Goal: Task Accomplishment & Management: Complete application form

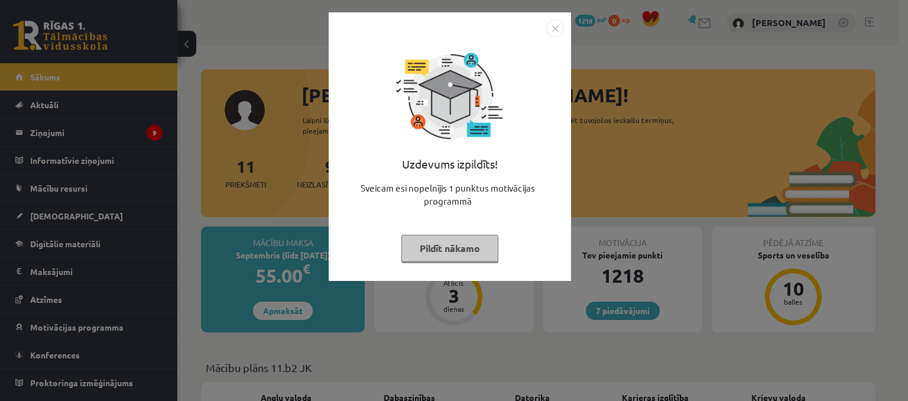
click at [478, 256] on button "Pildīt nākamo" at bounding box center [449, 248] width 97 height 27
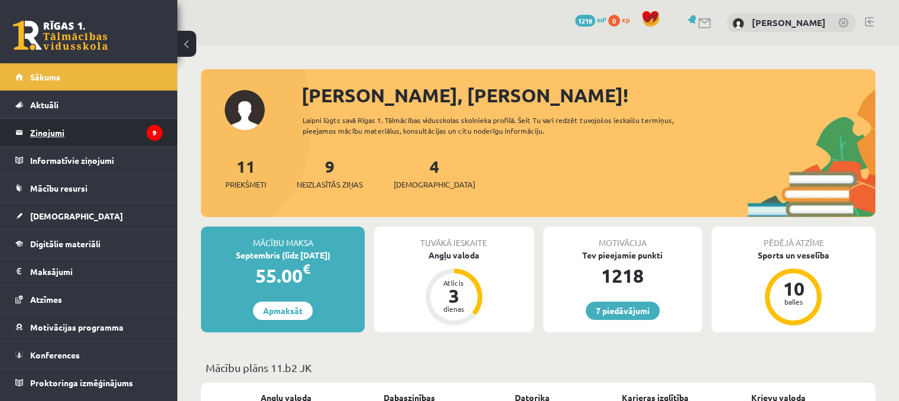
click at [73, 130] on legend "Ziņojumi 9" at bounding box center [96, 132] width 132 height 27
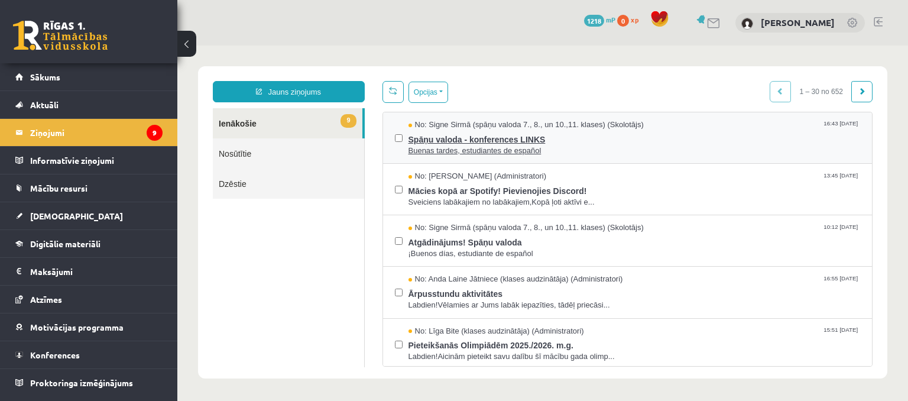
click at [497, 137] on span "Spāņu valoda - konferences LINKS" at bounding box center [635, 138] width 452 height 15
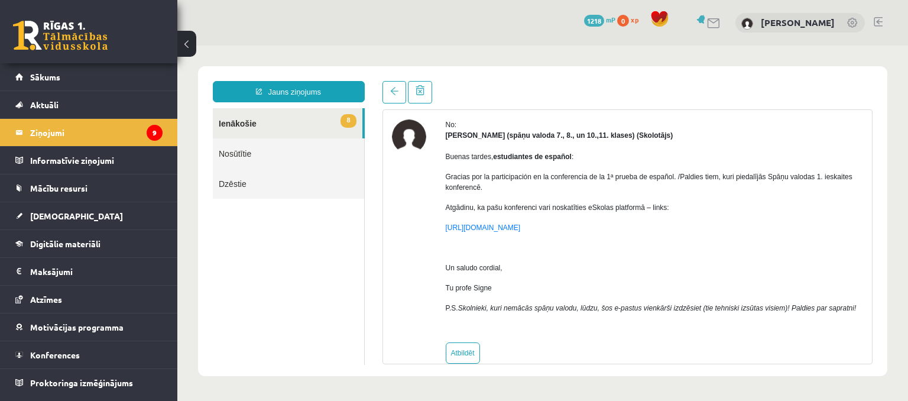
scroll to position [74, 0]
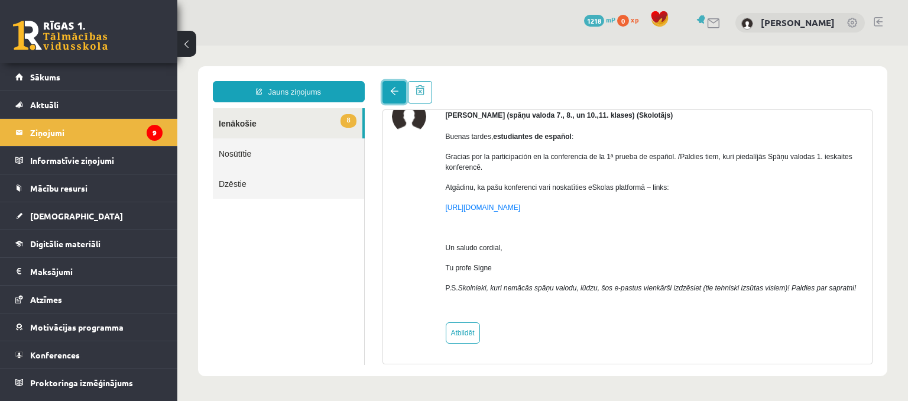
click at [391, 92] on span at bounding box center [394, 91] width 8 height 8
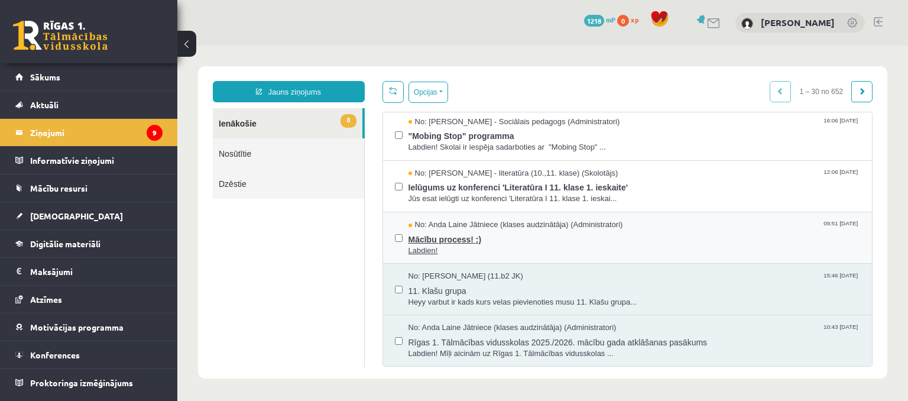
scroll to position [296, 0]
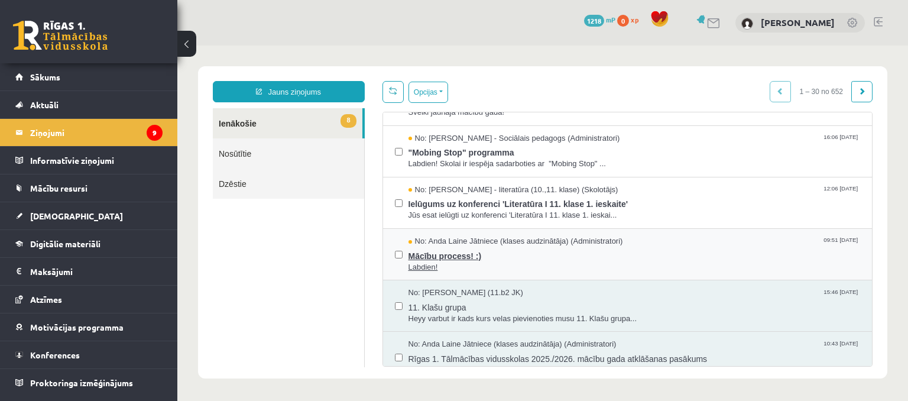
click at [607, 249] on span "Mācību process! :)" at bounding box center [635, 254] width 452 height 15
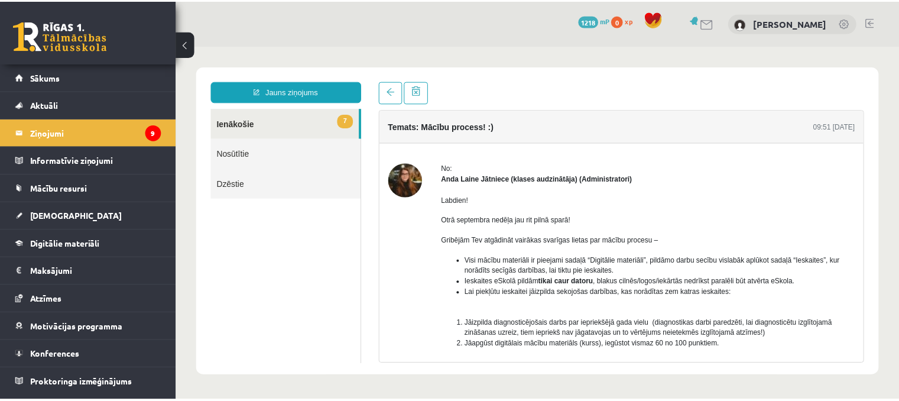
scroll to position [98, 0]
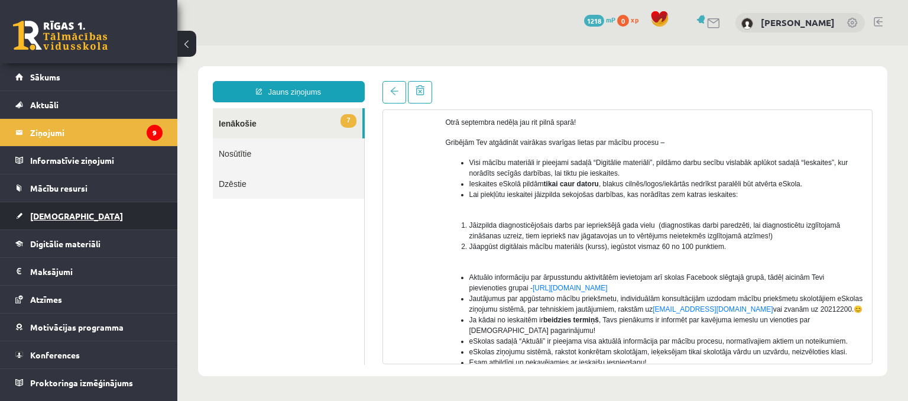
click at [45, 218] on span "[DEMOGRAPHIC_DATA]" at bounding box center [76, 215] width 93 height 11
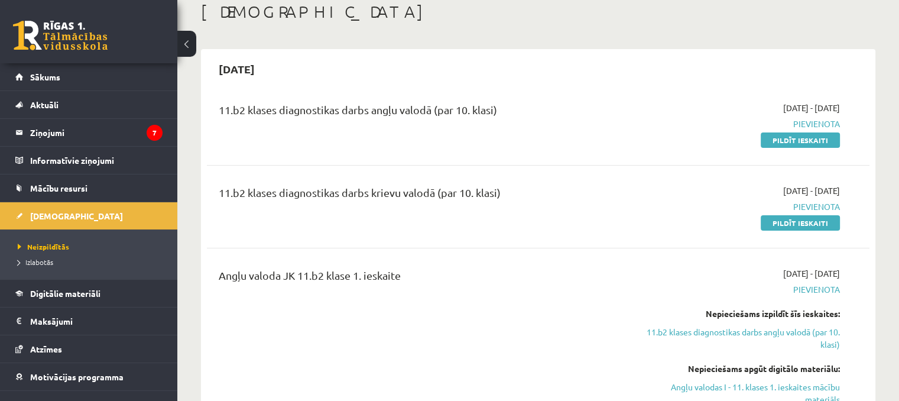
scroll to position [98, 0]
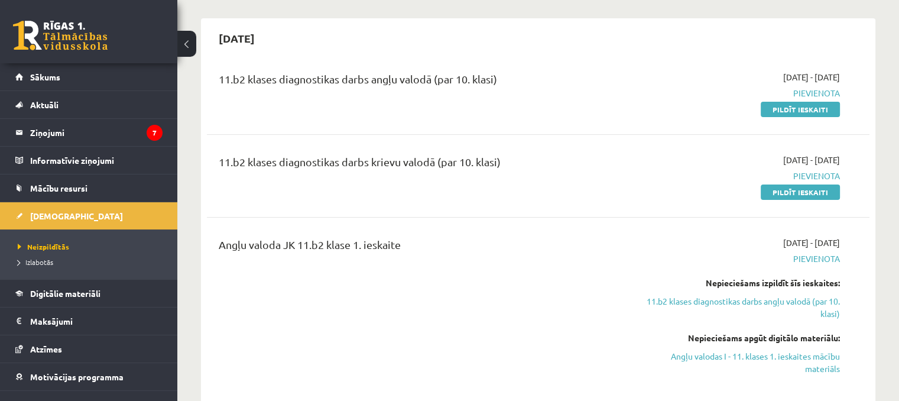
drag, startPoint x: 796, startPoint y: 109, endPoint x: 502, endPoint y: 29, distance: 305.0
click at [796, 109] on link "Pildīt ieskaiti" at bounding box center [800, 109] width 79 height 15
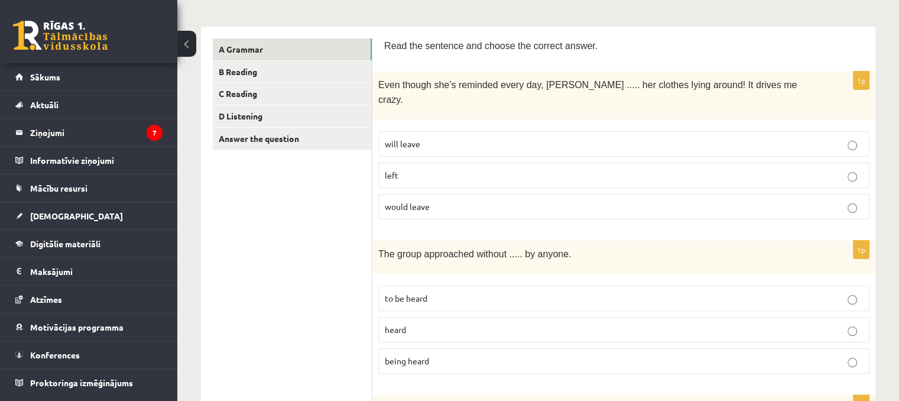
scroll to position [197, 0]
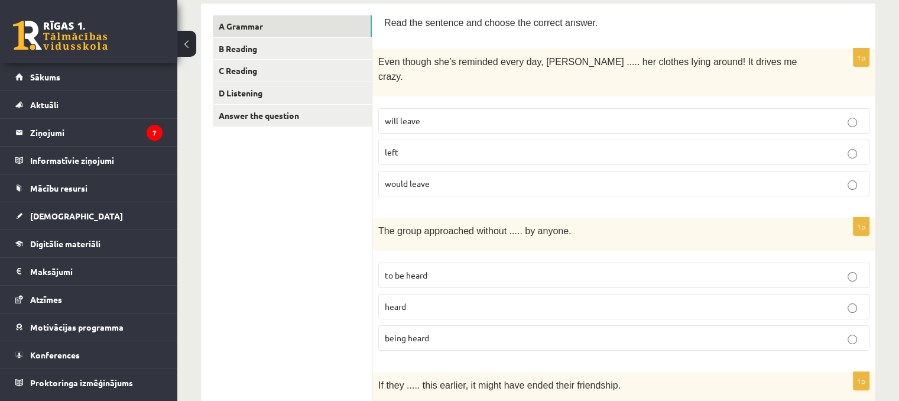
click at [450, 146] on p "left" at bounding box center [624, 152] width 478 height 12
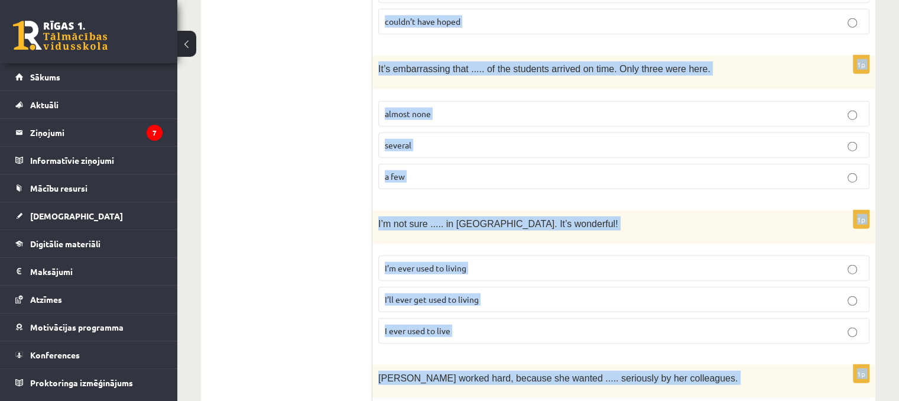
scroll to position [3008, 0]
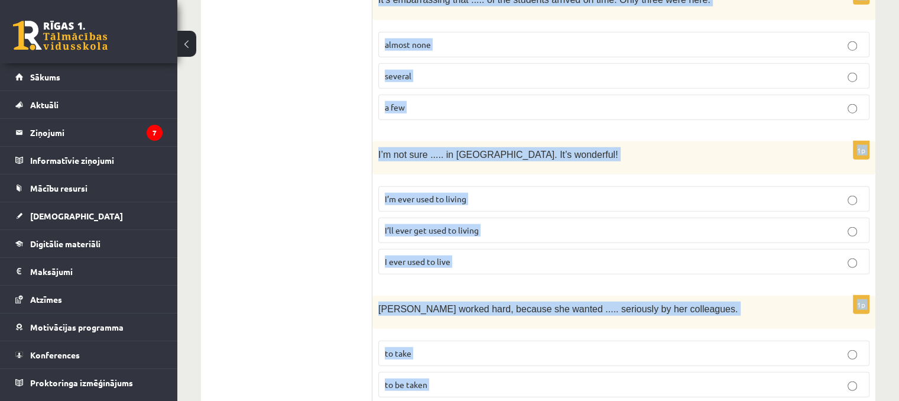
drag, startPoint x: 379, startPoint y: 18, endPoint x: 663, endPoint y: 409, distance: 482.5
copy form "Read the sentence and choose the correct answer. 1p Even though she’s reminded …"
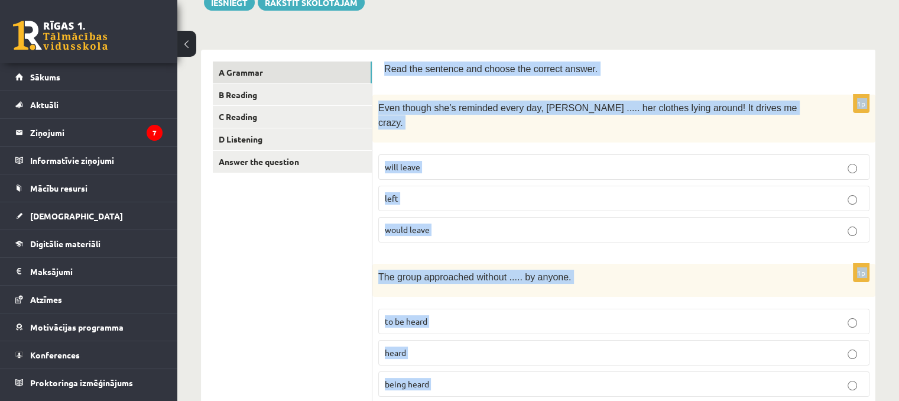
scroll to position [0, 0]
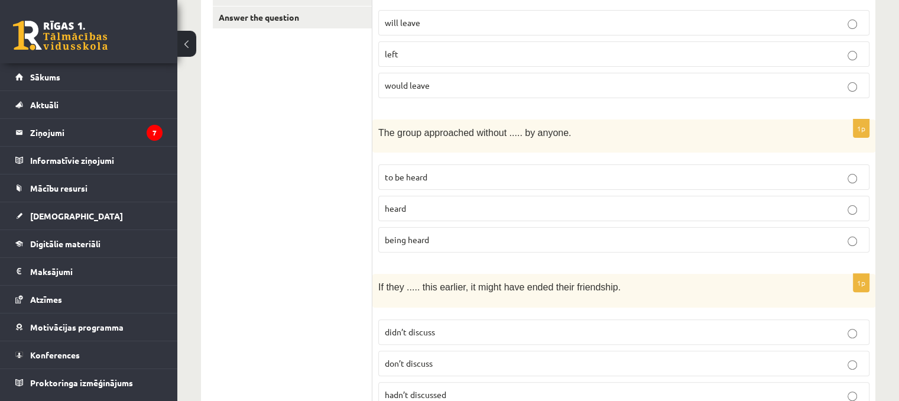
scroll to position [296, 0]
click at [480, 233] on p "being heard" at bounding box center [624, 239] width 478 height 12
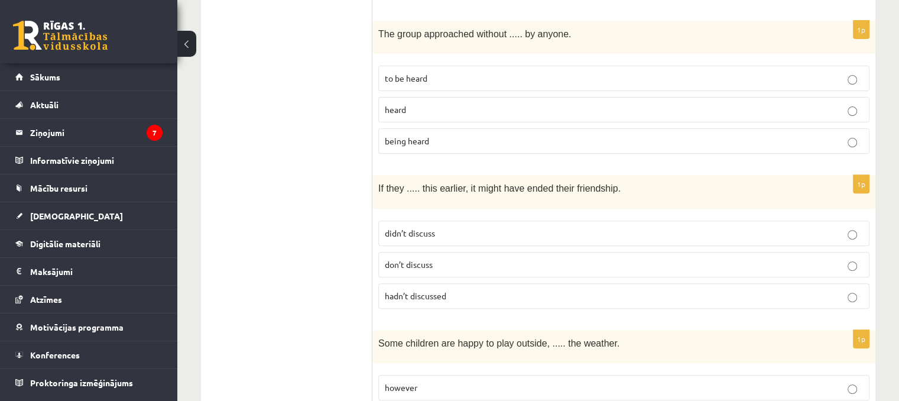
click at [490, 290] on p "hadn’t discussed" at bounding box center [624, 296] width 478 height 12
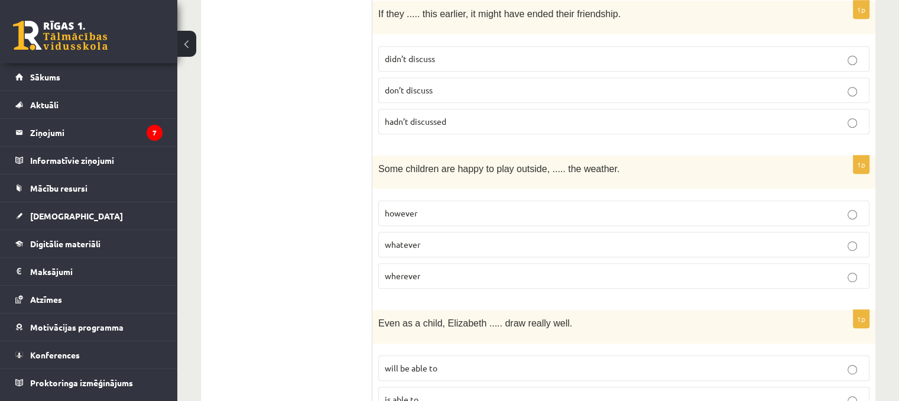
scroll to position [591, 0]
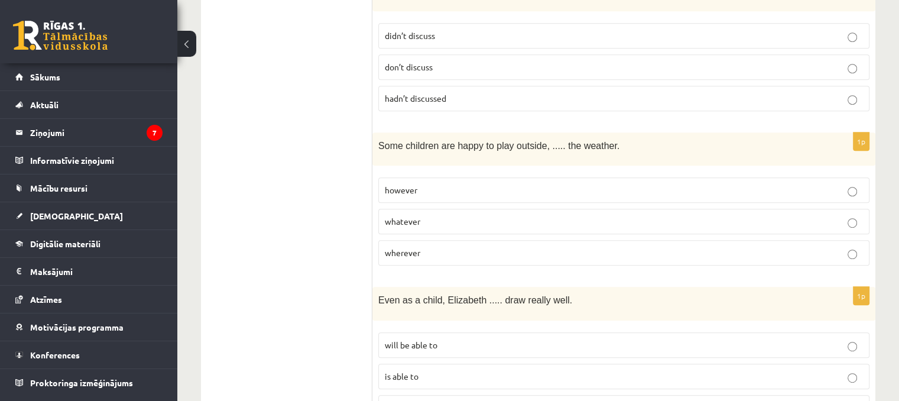
click at [492, 215] on p "whatever" at bounding box center [624, 221] width 478 height 12
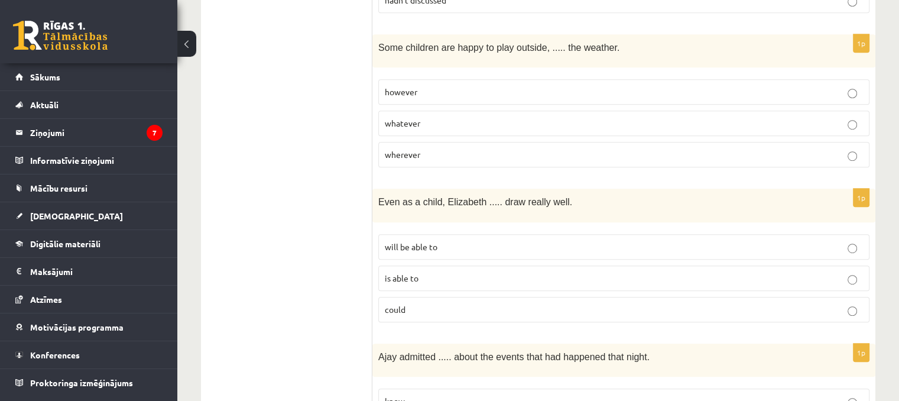
click at [460, 303] on p "could" at bounding box center [624, 309] width 478 height 12
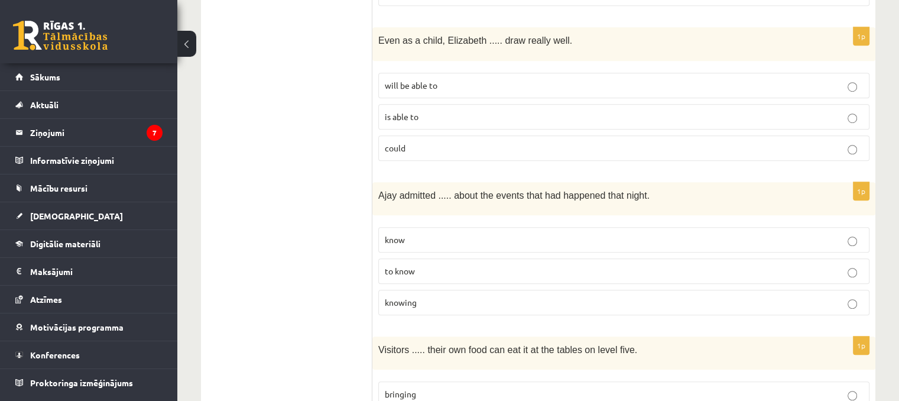
scroll to position [887, 0]
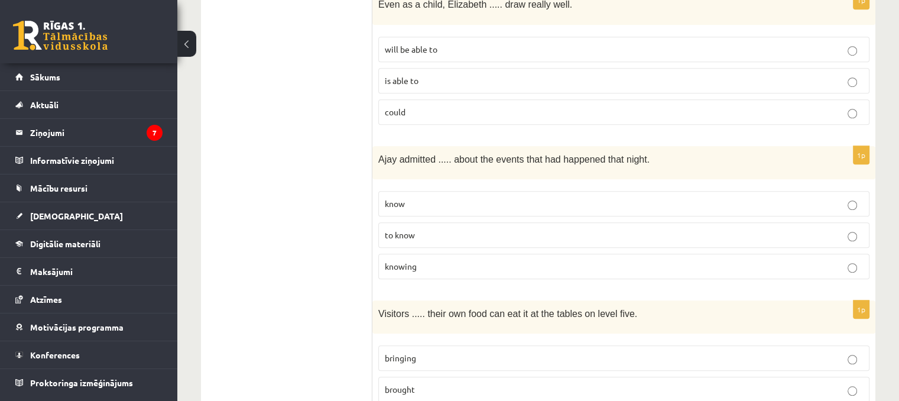
click at [456, 229] on p "to know" at bounding box center [624, 235] width 478 height 12
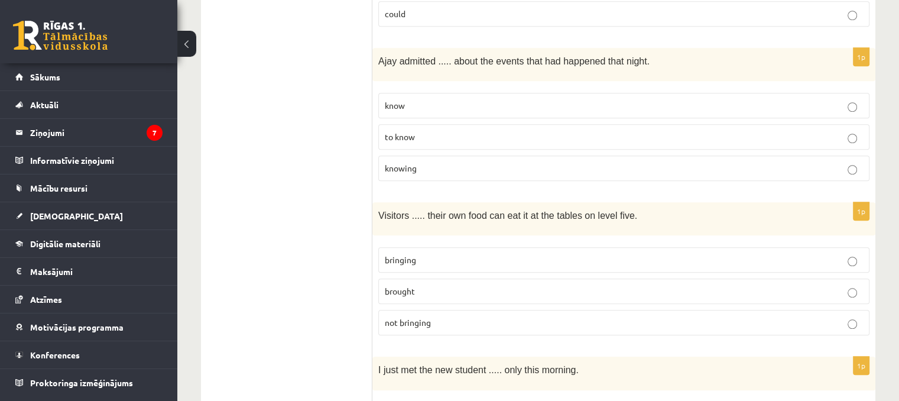
click at [435, 278] on label "brought" at bounding box center [623, 290] width 491 height 25
click at [435, 254] on p "bringing" at bounding box center [624, 260] width 478 height 12
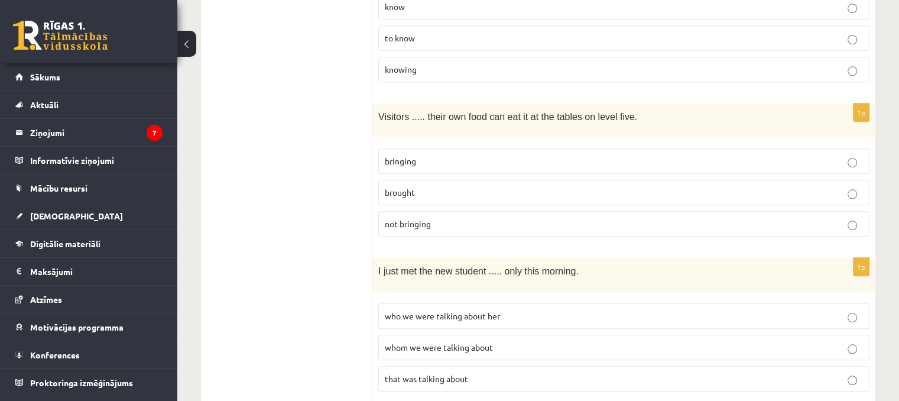
click at [486, 342] on span "whom we were talking about" at bounding box center [439, 347] width 108 height 11
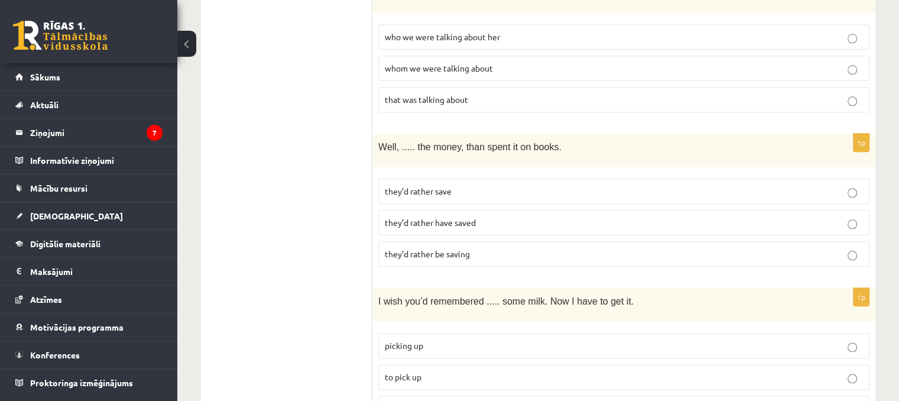
scroll to position [1379, 0]
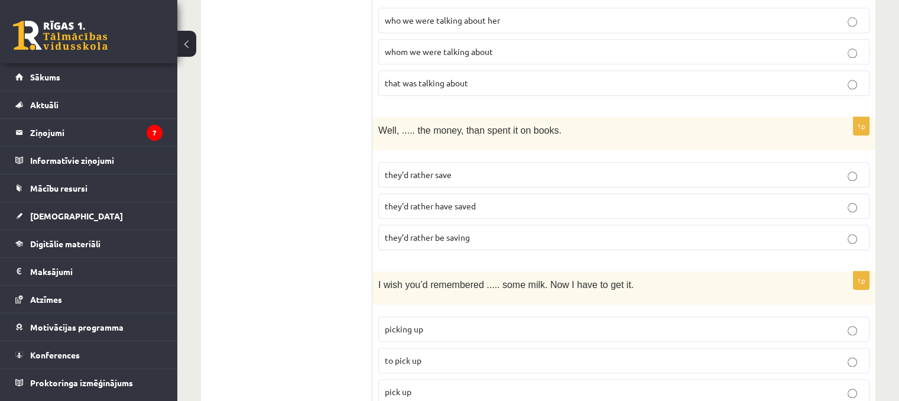
click at [478, 168] on p "they’d rather save" at bounding box center [624, 174] width 478 height 12
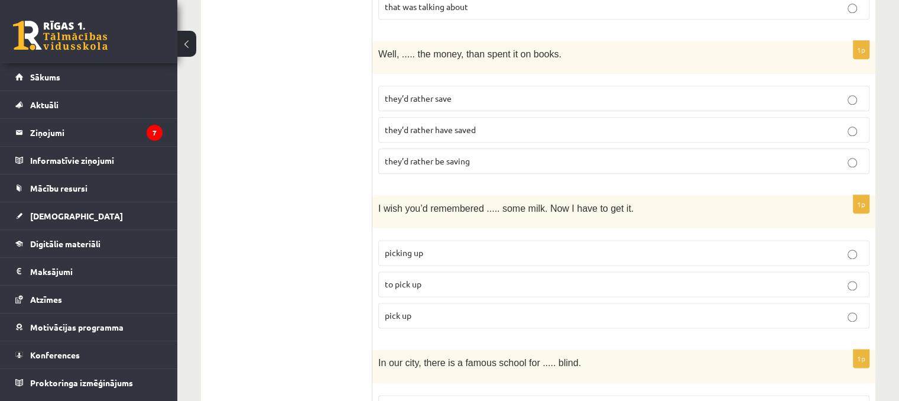
scroll to position [1478, 0]
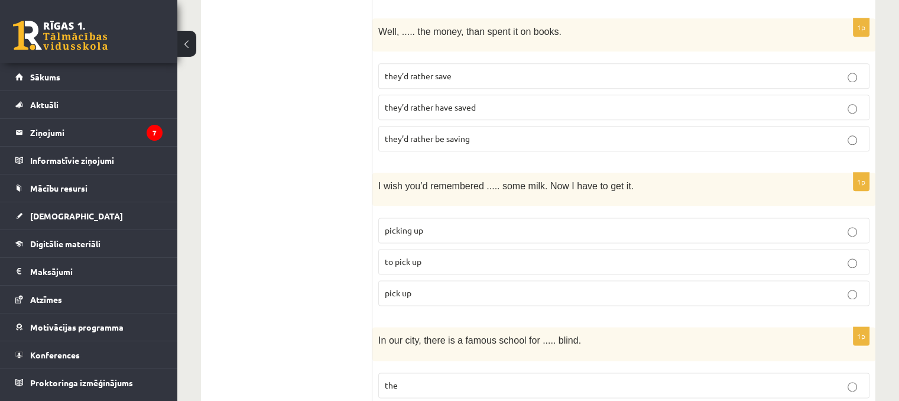
click at [482, 224] on p "picking up" at bounding box center [624, 230] width 478 height 12
click at [466, 255] on p "to pick up" at bounding box center [624, 261] width 478 height 12
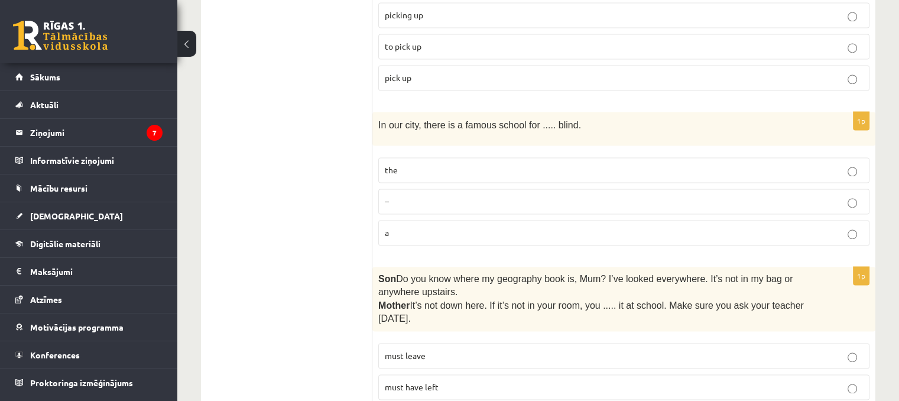
scroll to position [1675, 0]
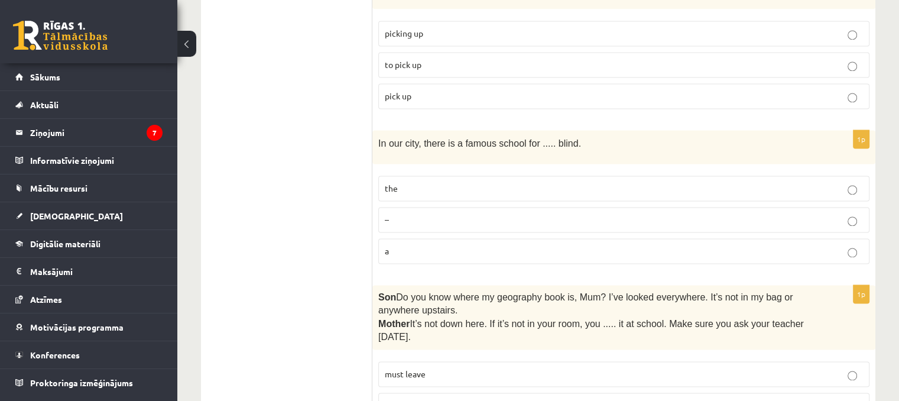
click at [464, 182] on p "the" at bounding box center [624, 188] width 478 height 12
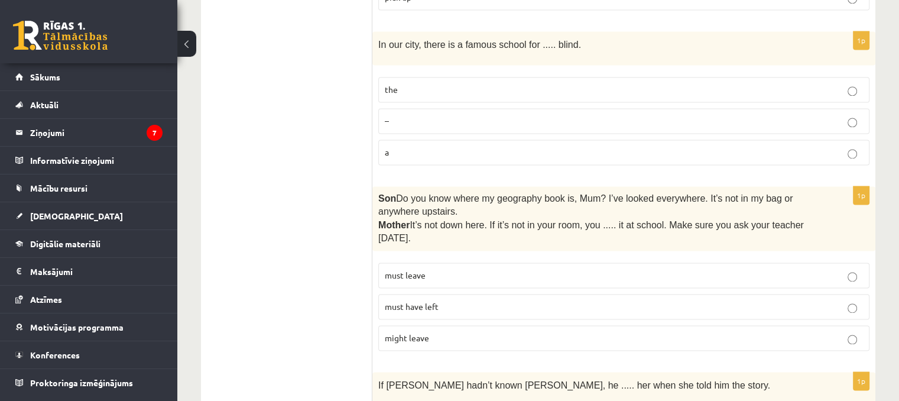
click at [468, 300] on p "must have left" at bounding box center [624, 306] width 478 height 12
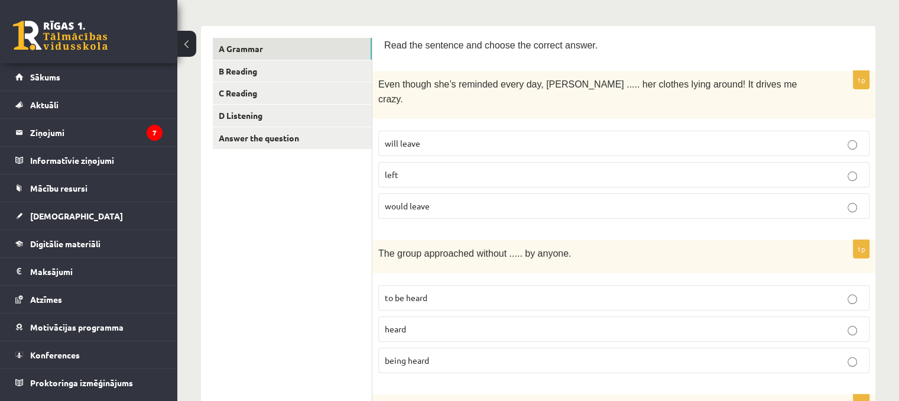
scroll to position [197, 0]
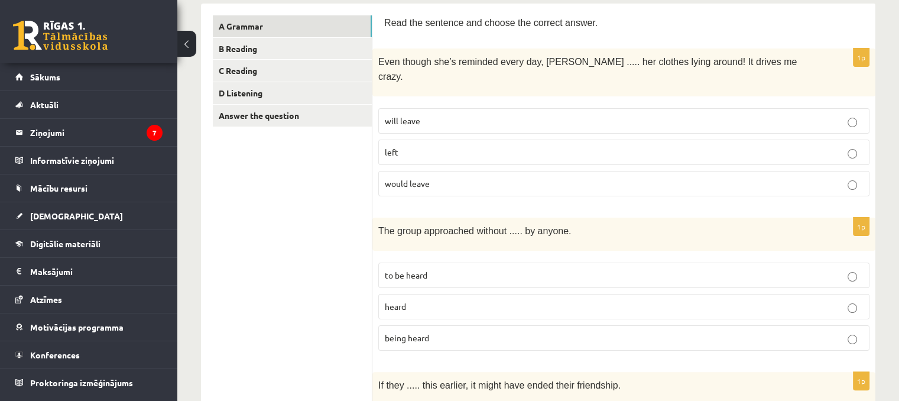
click at [454, 115] on p "will leave" at bounding box center [624, 121] width 478 height 12
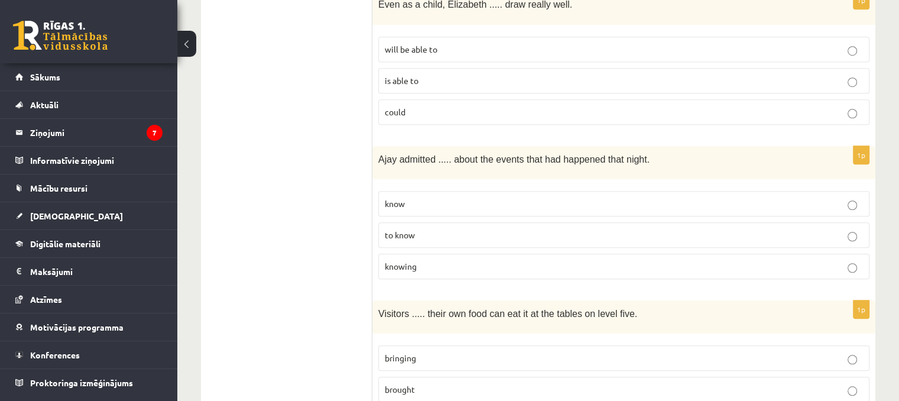
scroll to position [985, 0]
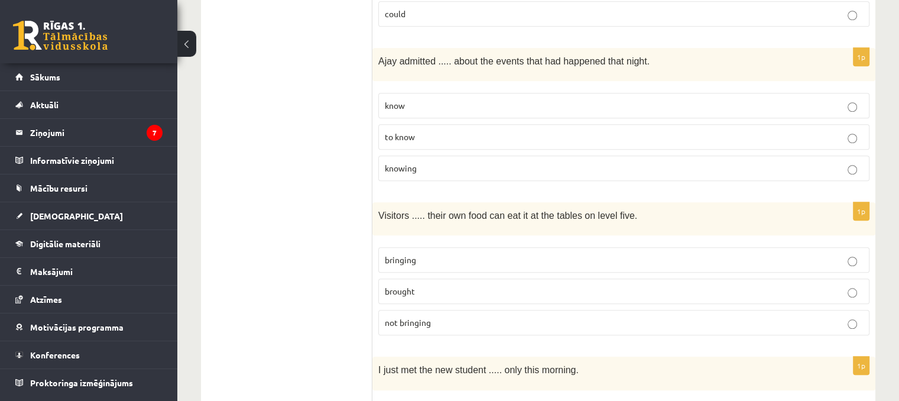
click at [408, 155] on label "knowing" at bounding box center [623, 167] width 491 height 25
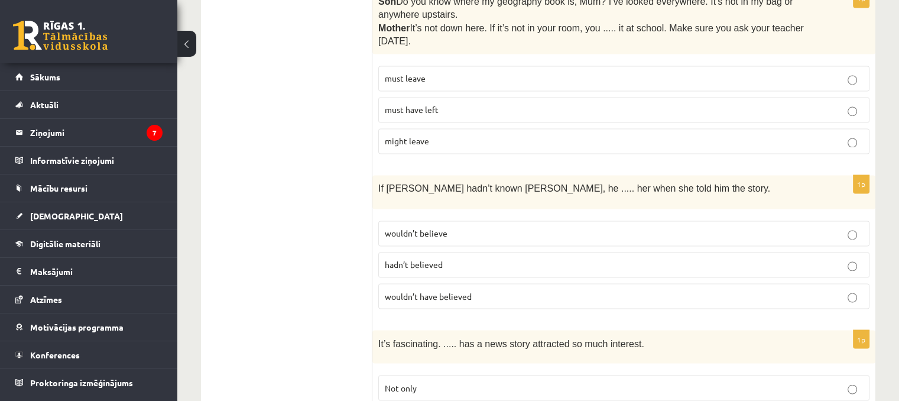
scroll to position [2069, 0]
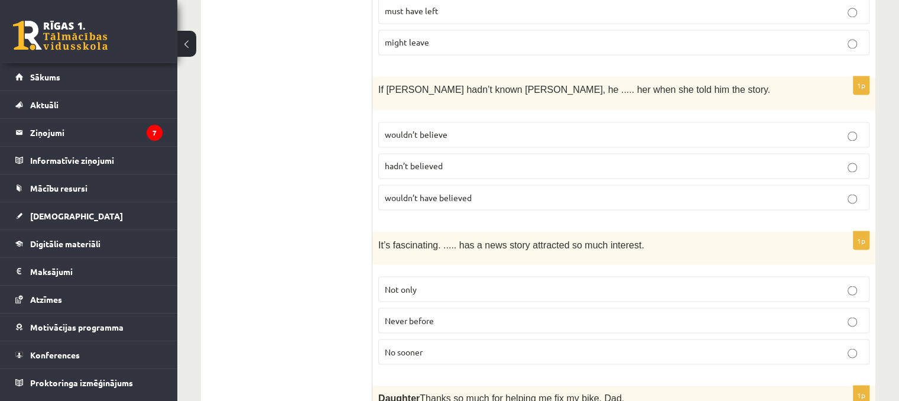
click at [440, 192] on span "wouldn’t have believed" at bounding box center [428, 197] width 87 height 11
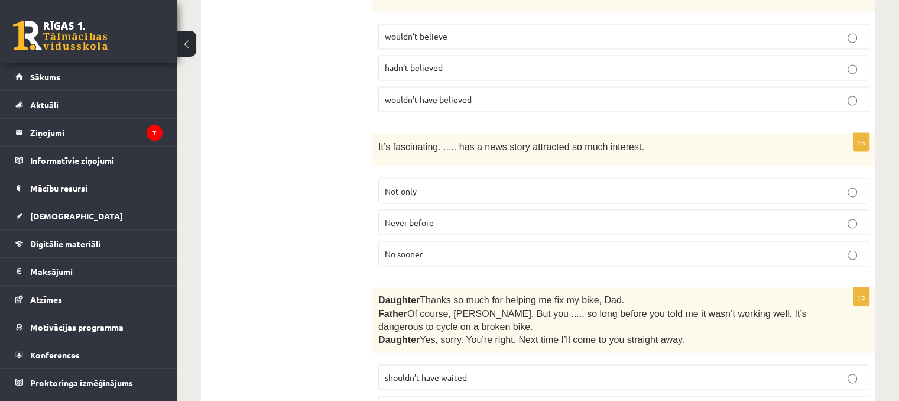
click at [493, 216] on p "Never before" at bounding box center [624, 222] width 478 height 12
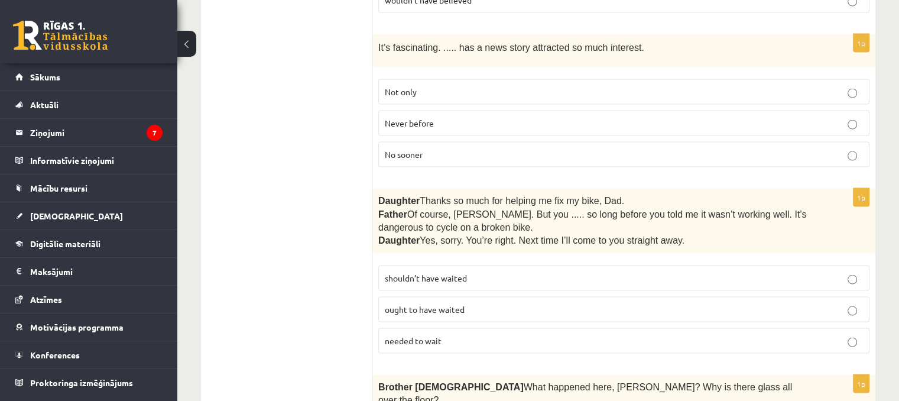
scroll to position [2365, 0]
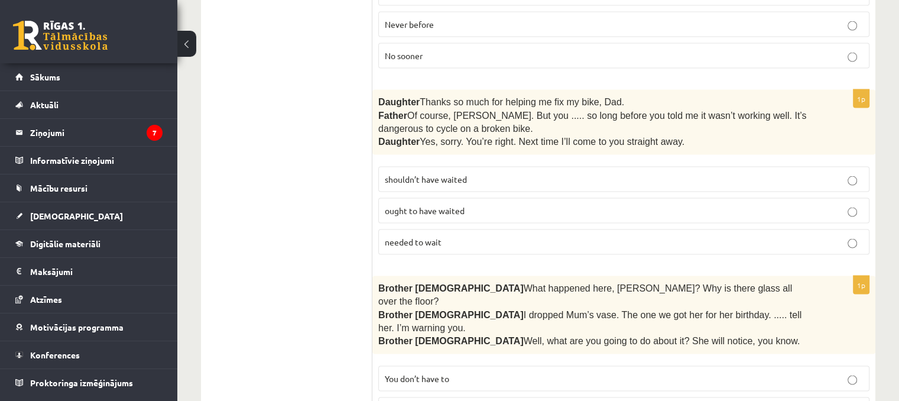
click at [478, 173] on p "shouldn’t have waited" at bounding box center [624, 179] width 478 height 12
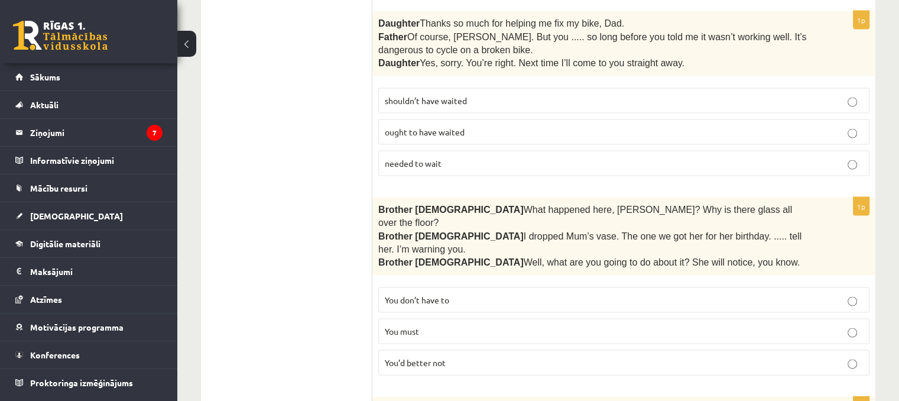
scroll to position [2463, 0]
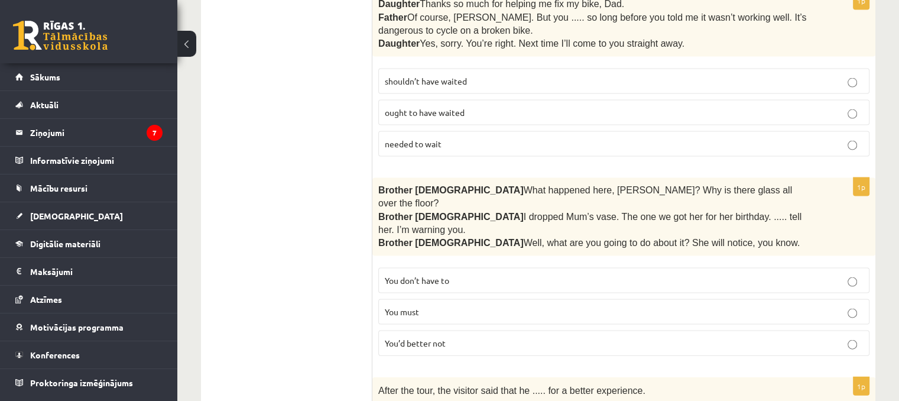
click at [482, 337] on p "You’d better not" at bounding box center [624, 343] width 478 height 12
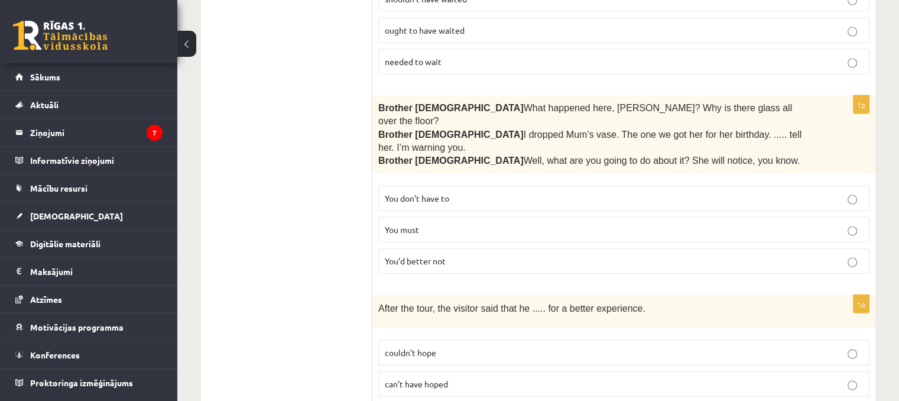
scroll to position [2562, 0]
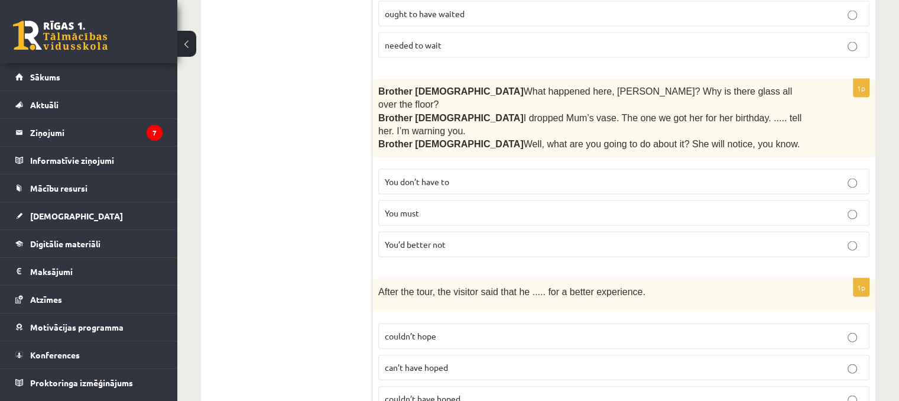
click at [455, 393] on span "couldn’t have hoped" at bounding box center [423, 398] width 76 height 11
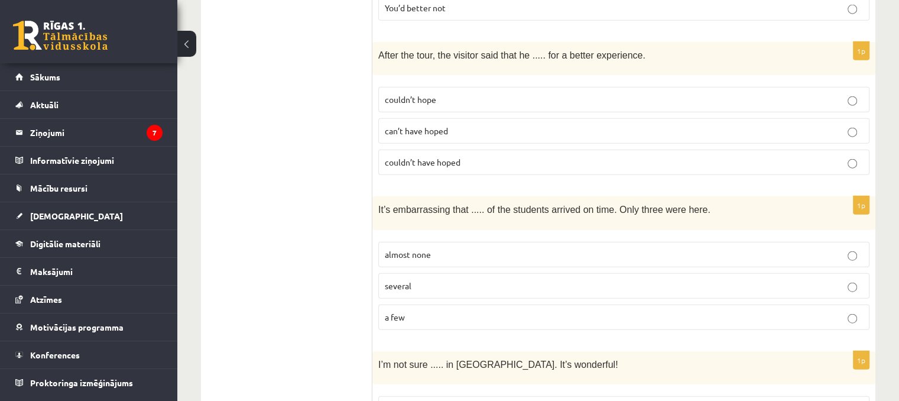
scroll to position [2857, 0]
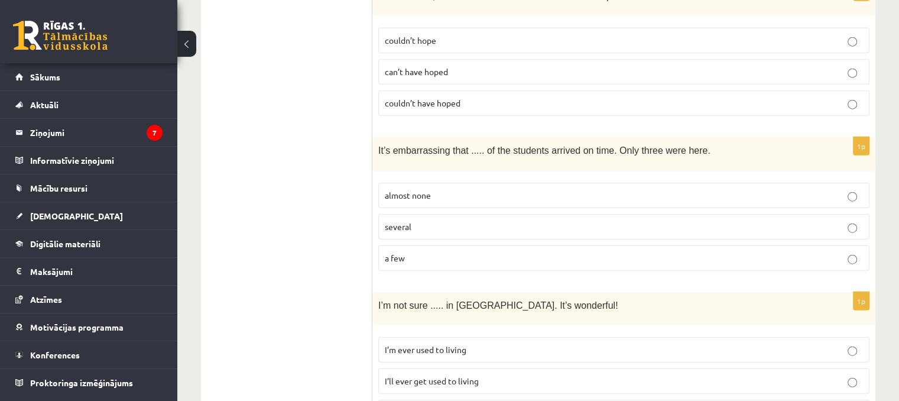
click at [437, 189] on p "almost none" at bounding box center [624, 195] width 478 height 12
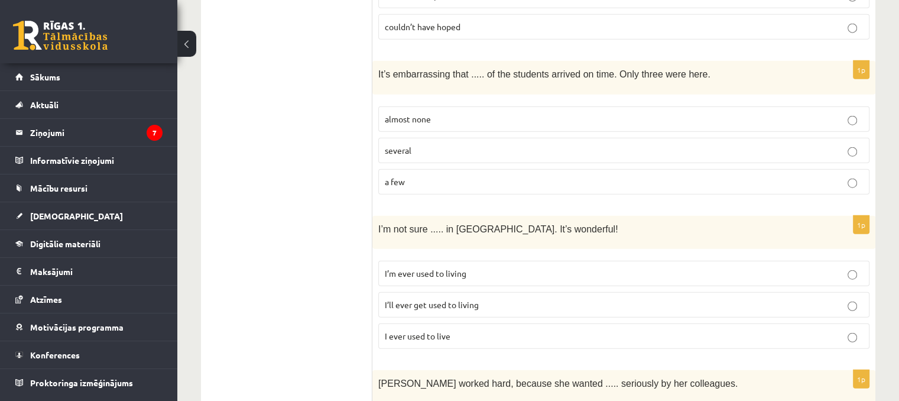
scroll to position [2956, 0]
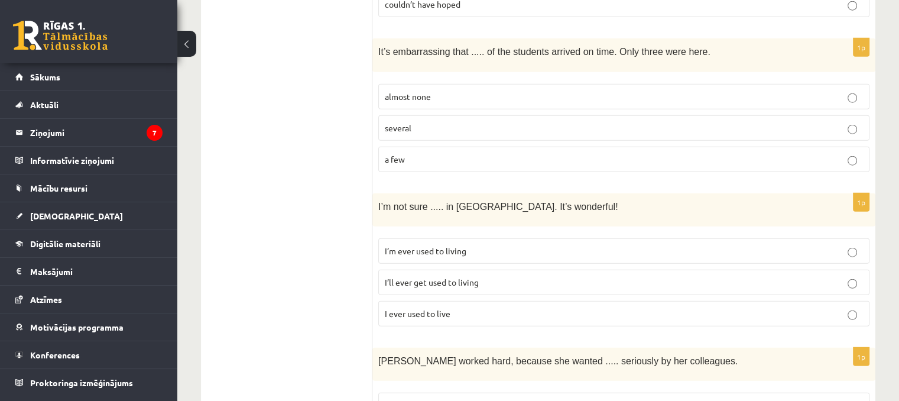
click at [476, 277] on span "I’ll ever get used to living" at bounding box center [432, 282] width 94 height 11
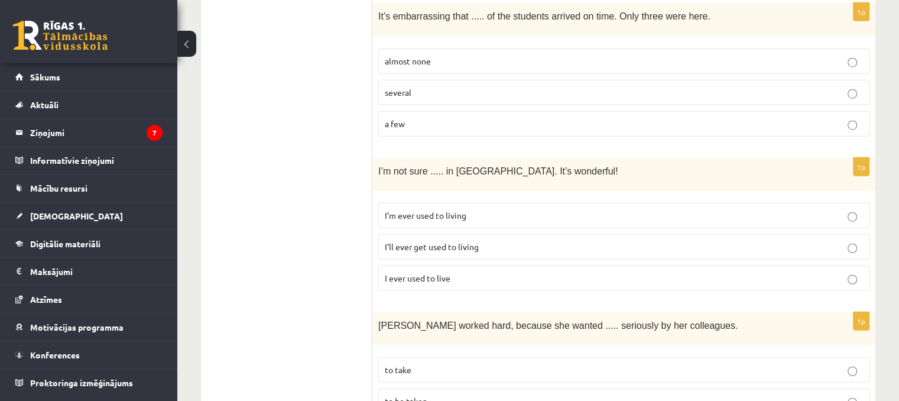
scroll to position [3008, 0]
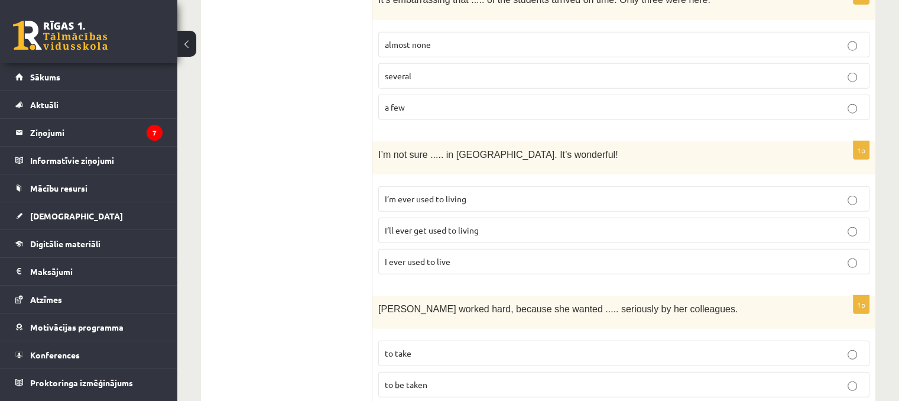
click at [401, 378] on p "to be taken" at bounding box center [624, 384] width 478 height 12
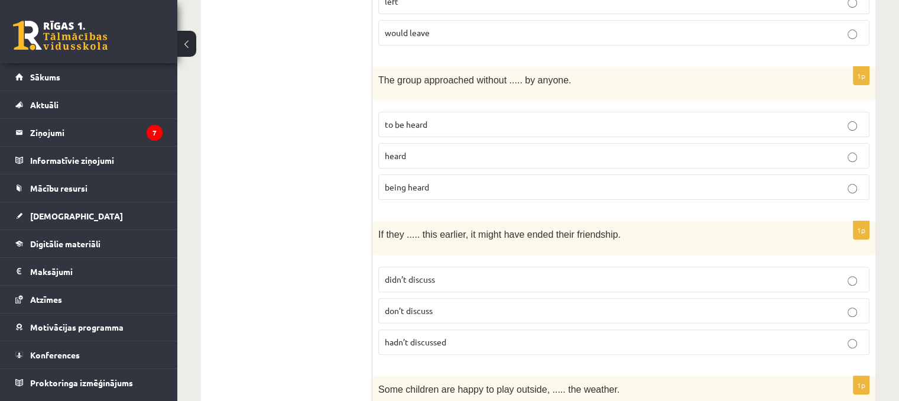
scroll to position [0, 0]
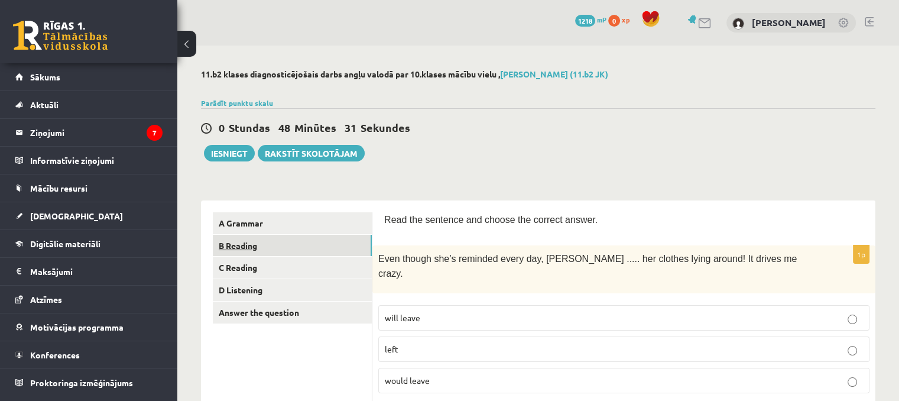
click at [336, 244] on link "B Reading" at bounding box center [292, 246] width 159 height 22
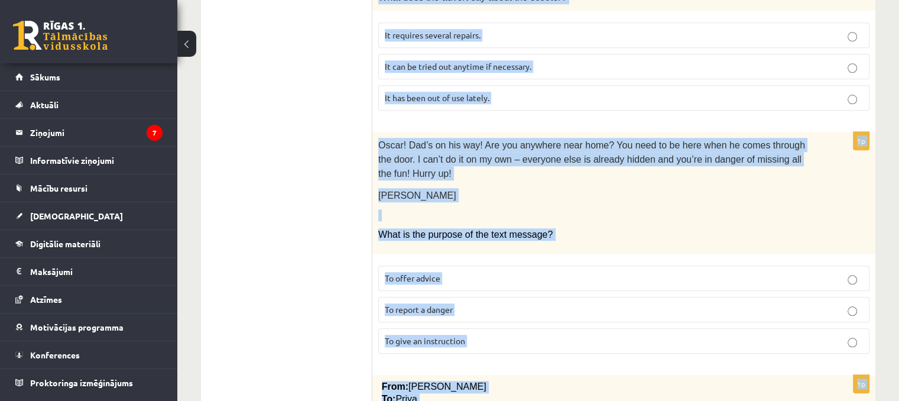
scroll to position [1422, 0]
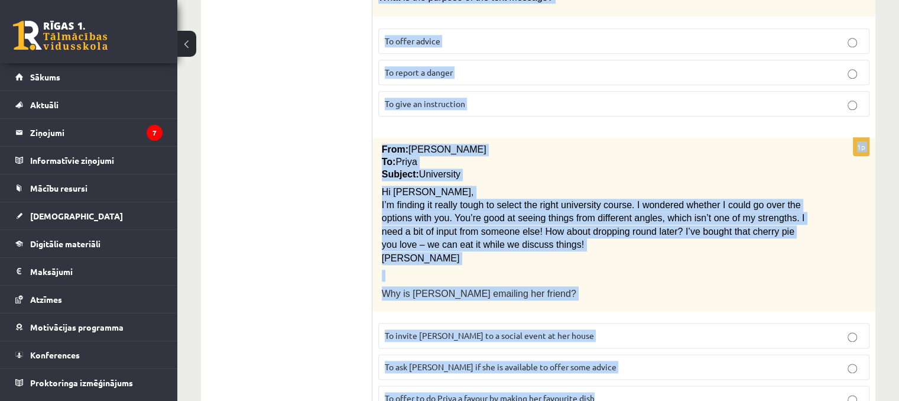
drag, startPoint x: 564, startPoint y: 65, endPoint x: 679, endPoint y: 364, distance: 319.8
copy form "Library notice The library will be closed from Monday onwards for an indefinite…"
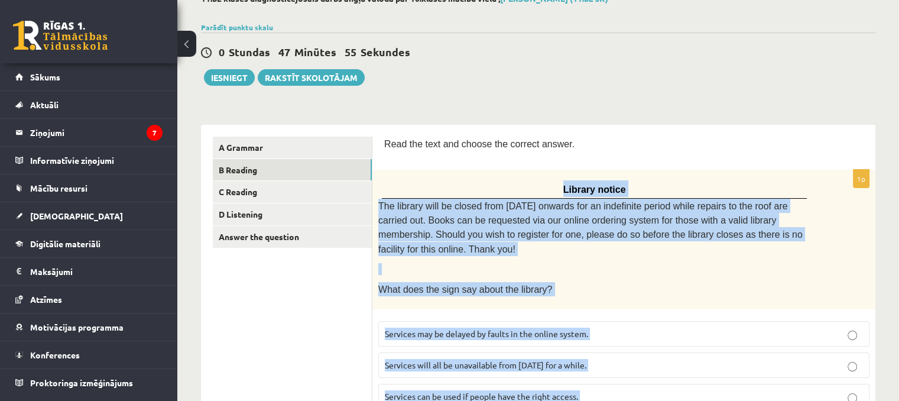
scroll to position [43, 0]
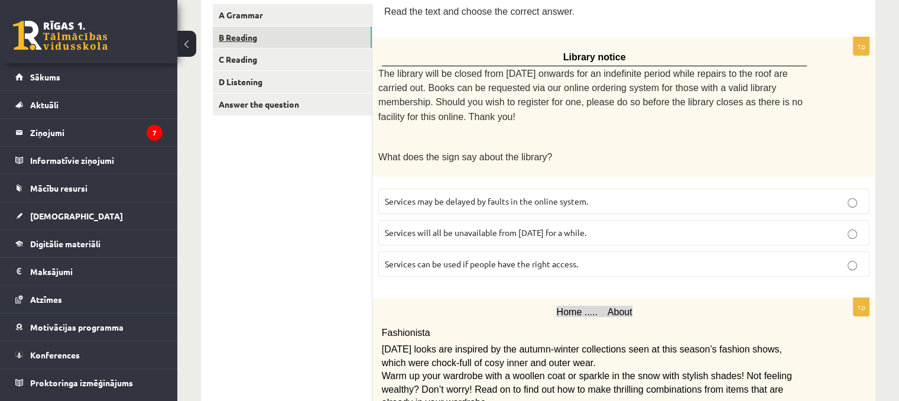
scroll to position [239, 0]
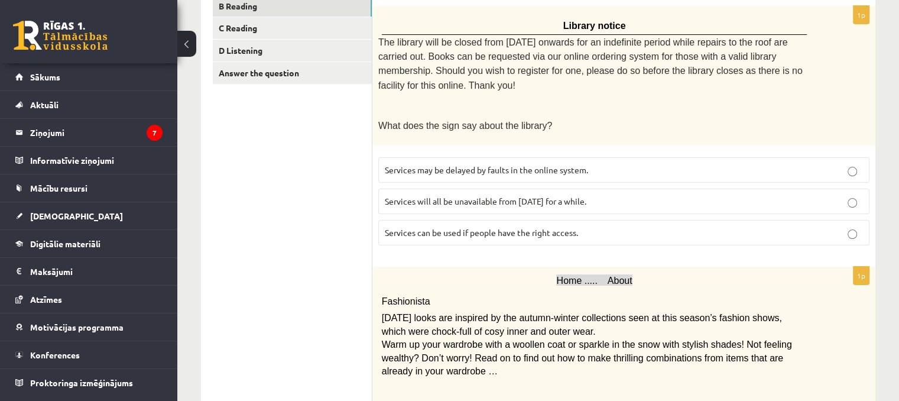
click at [464, 227] on span "Services can be used if people have the right access." at bounding box center [481, 232] width 193 height 11
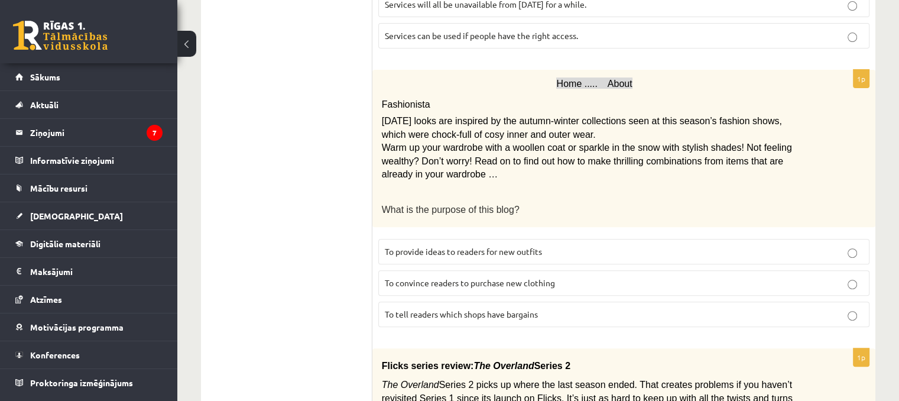
click at [533, 246] on span "To provide ideas to readers for new outfits" at bounding box center [463, 251] width 157 height 11
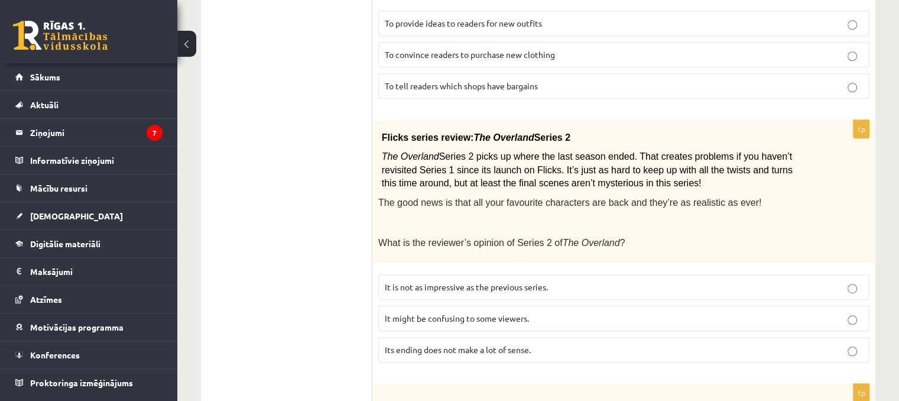
scroll to position [732, 0]
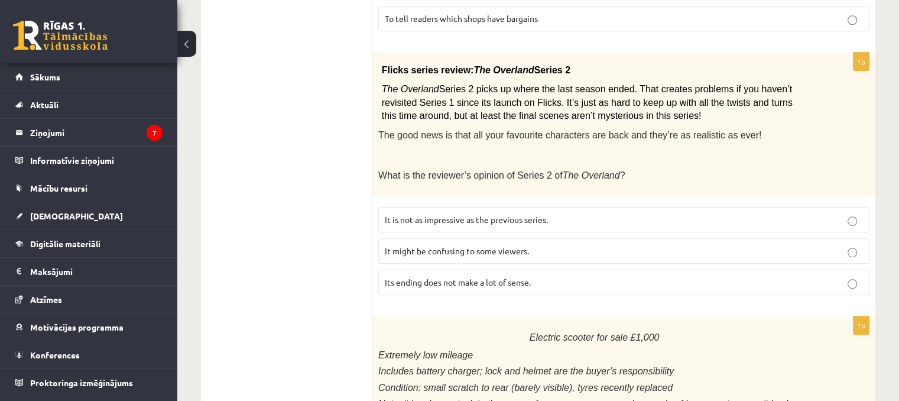
click at [495, 245] on span "It might be confusing to some viewers." at bounding box center [457, 250] width 144 height 11
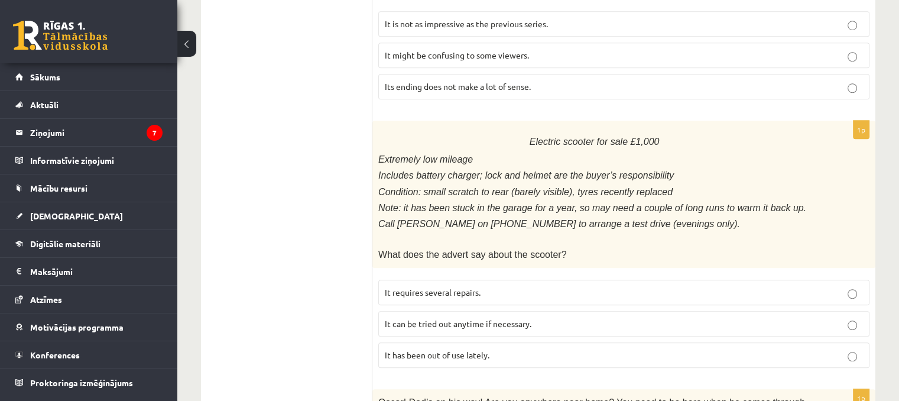
scroll to position [1028, 0]
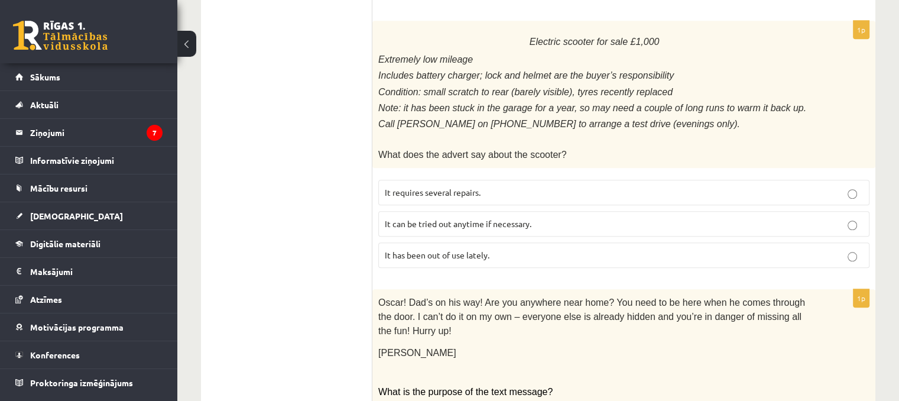
click at [450, 249] on span "It has been out of use lately." at bounding box center [437, 254] width 105 height 11
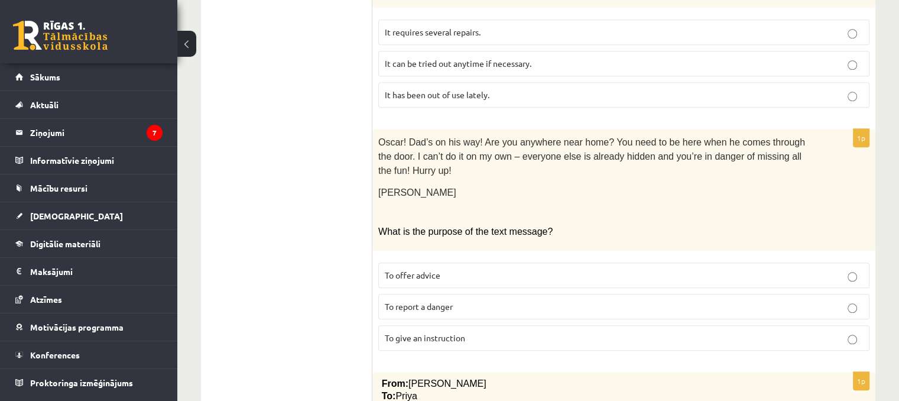
scroll to position [1225, 0]
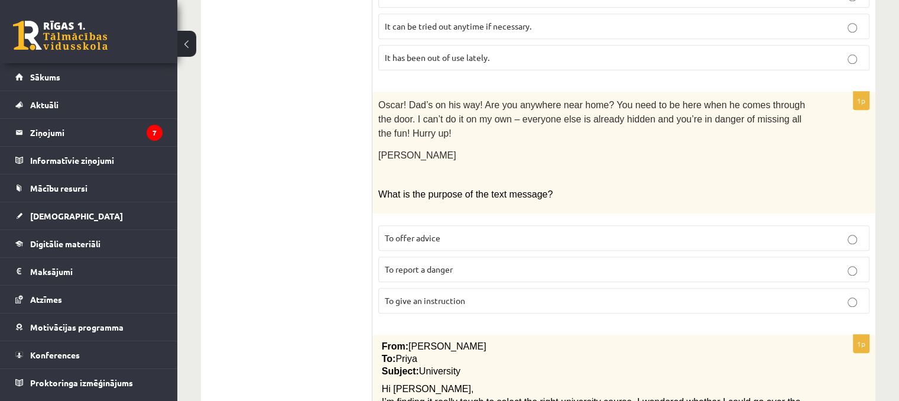
click at [456, 295] on span "To give an instruction" at bounding box center [425, 300] width 80 height 11
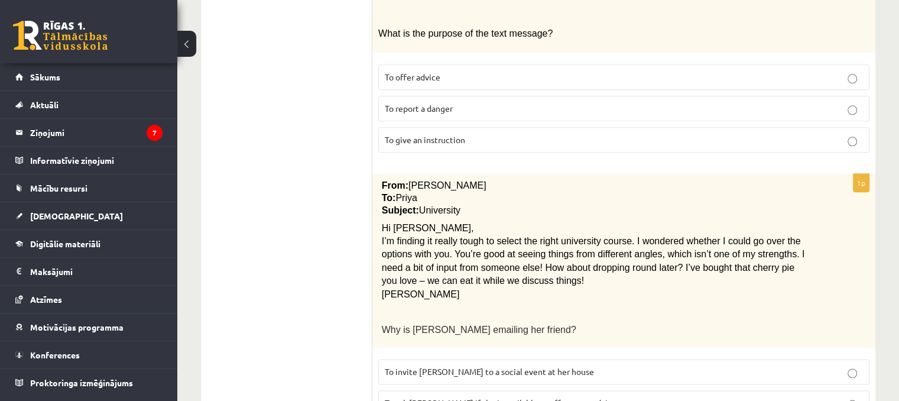
scroll to position [1422, 0]
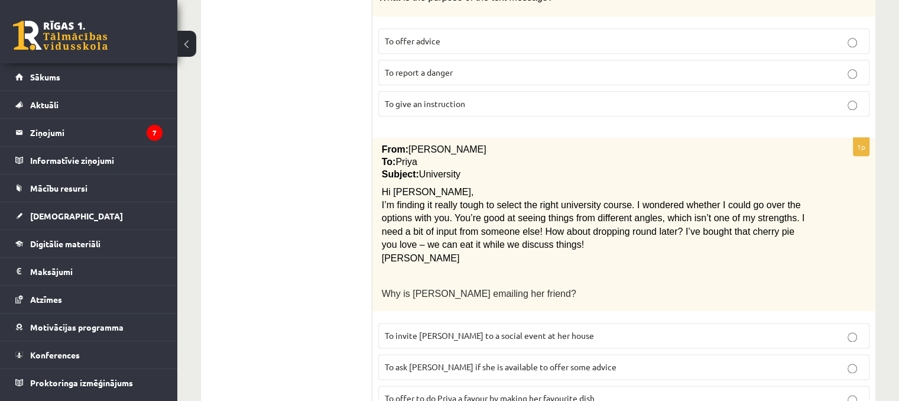
click at [481, 361] on span "To ask Priya if she is available to offer some advice" at bounding box center [501, 366] width 232 height 11
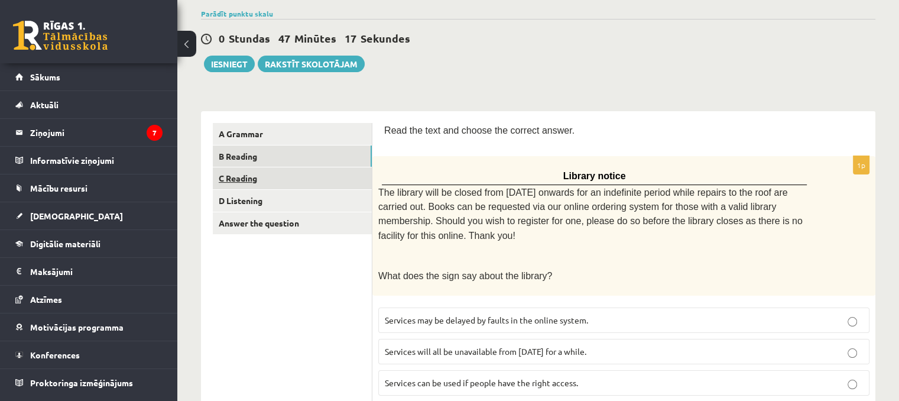
scroll to position [43, 0]
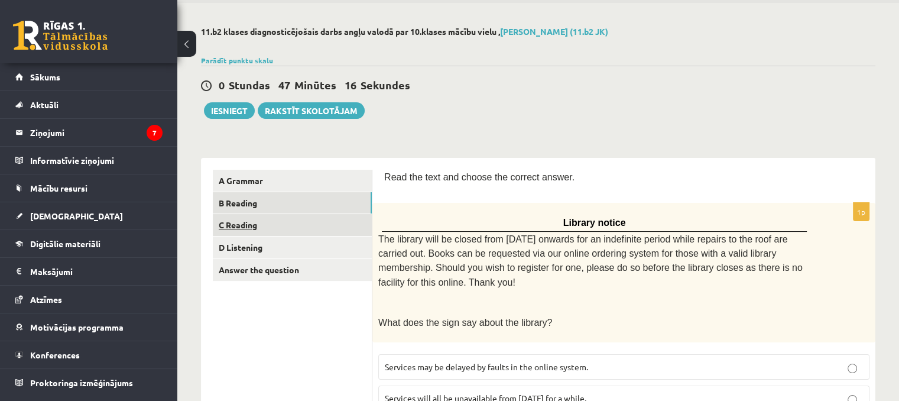
click at [324, 229] on link "C Reading" at bounding box center [292, 225] width 159 height 22
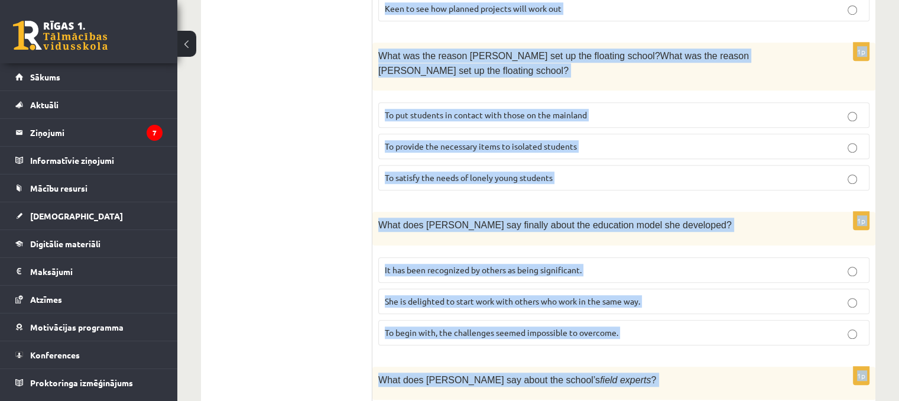
scroll to position [1207, 0]
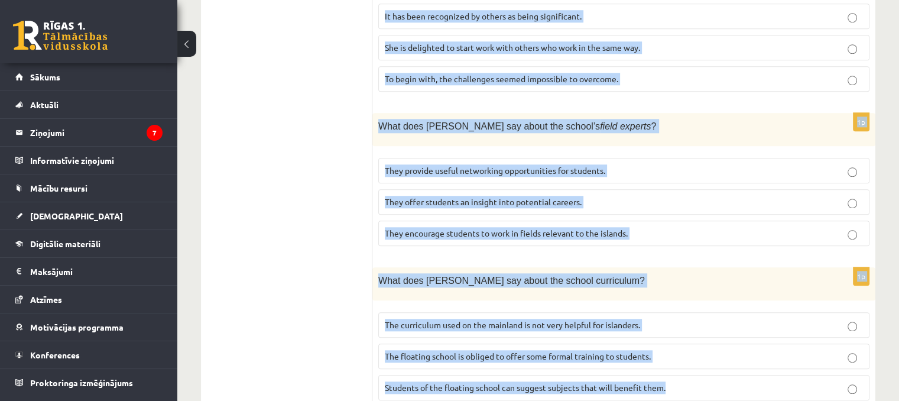
drag, startPoint x: 383, startPoint y: 75, endPoint x: 687, endPoint y: 377, distance: 428.1
copy form "Read the article about an unusual school and choose the correct answer for each…"
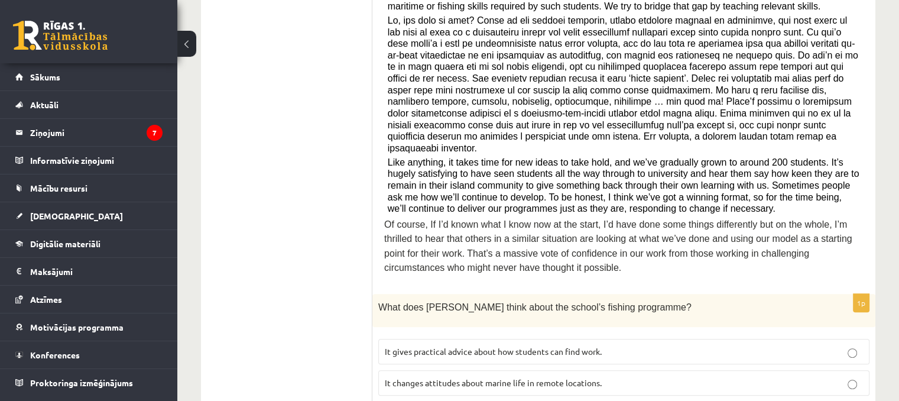
scroll to position [492, 0]
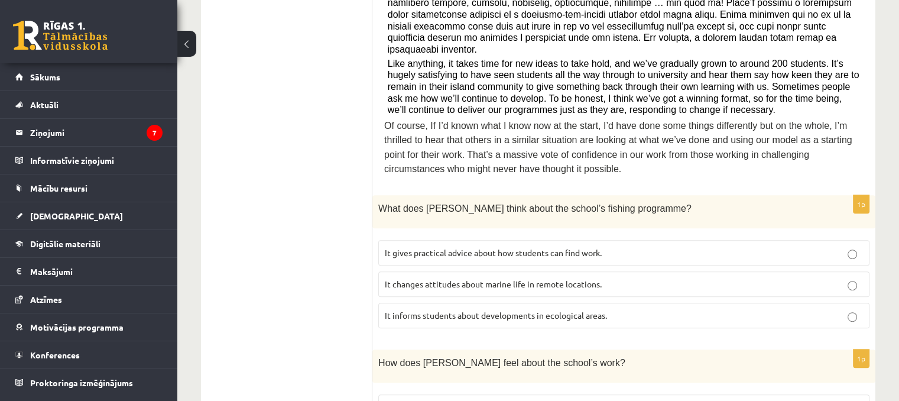
click at [427, 278] on span "It changes attitudes about marine life in remote locations." at bounding box center [493, 283] width 217 height 11
click at [429, 310] on span "It informs students about developments in ecological areas." at bounding box center [496, 315] width 222 height 11
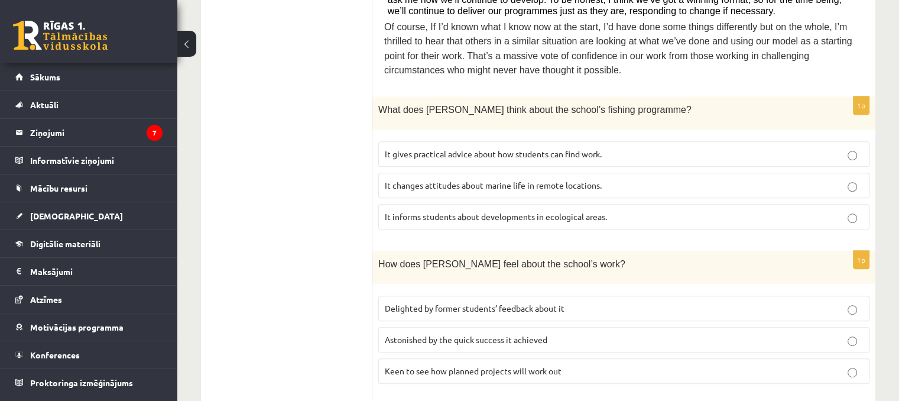
scroll to position [689, 0]
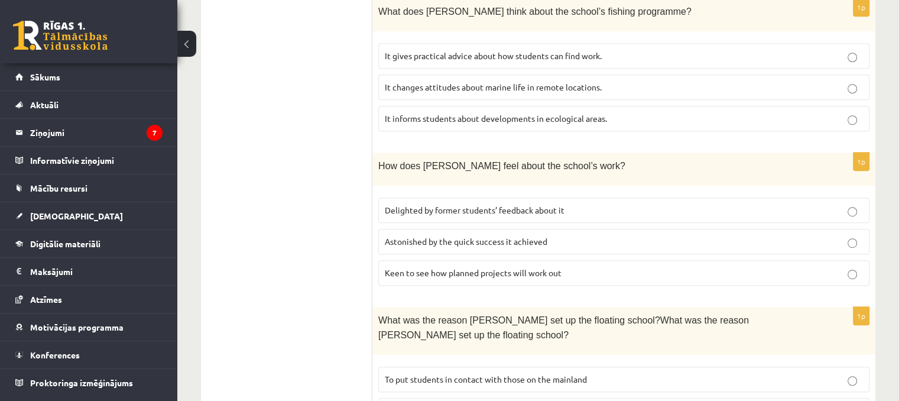
click at [445, 197] on label "Delighted by former students’ feedback about it" at bounding box center [623, 209] width 491 height 25
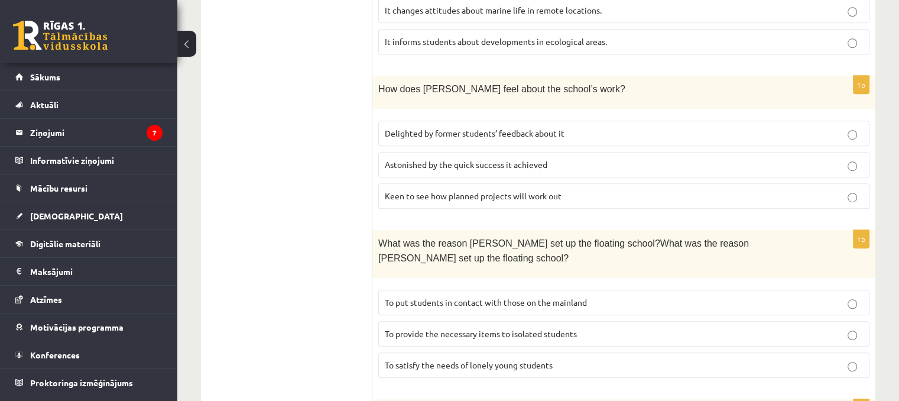
scroll to position [788, 0]
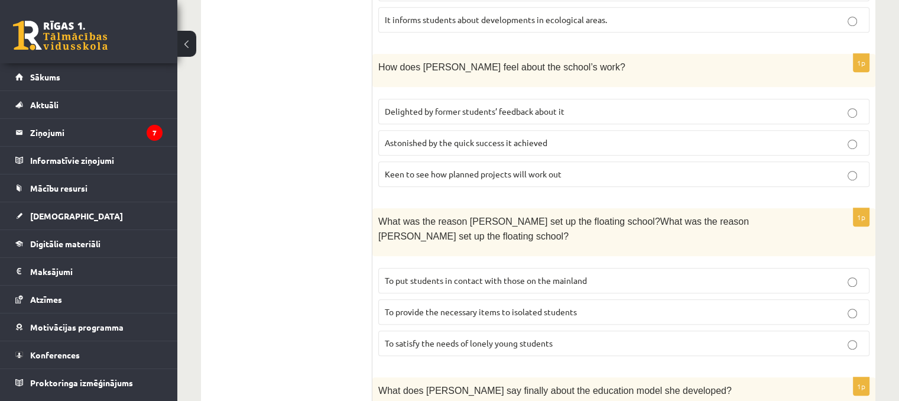
click at [594, 306] on p "To provide the necessary items to isolated students" at bounding box center [624, 312] width 478 height 12
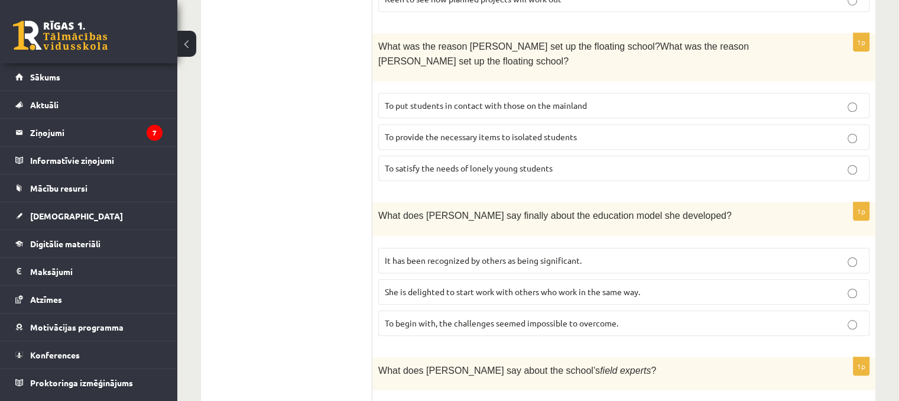
scroll to position [985, 0]
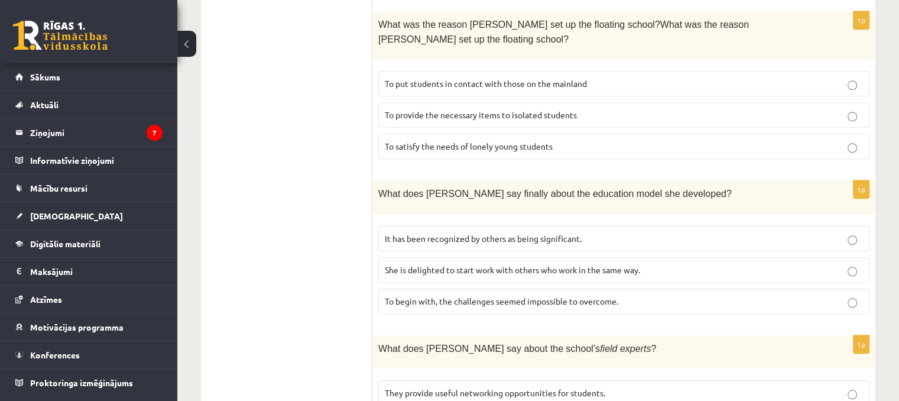
click at [400, 226] on label "It has been recognized by others as being significant." at bounding box center [623, 238] width 491 height 25
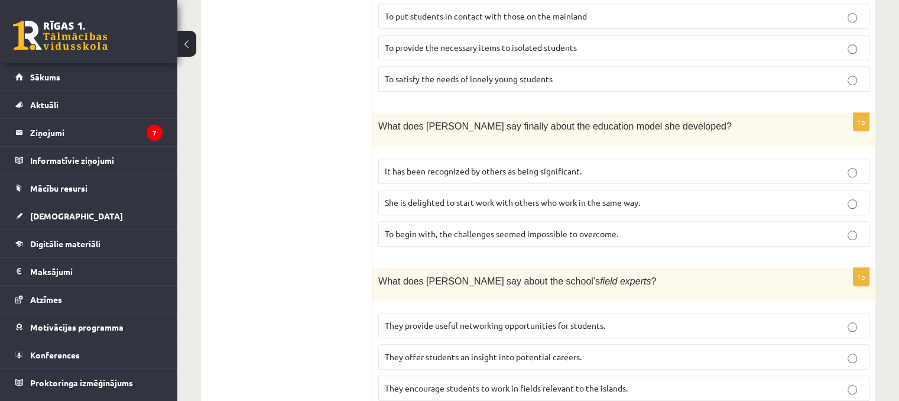
scroll to position [1084, 0]
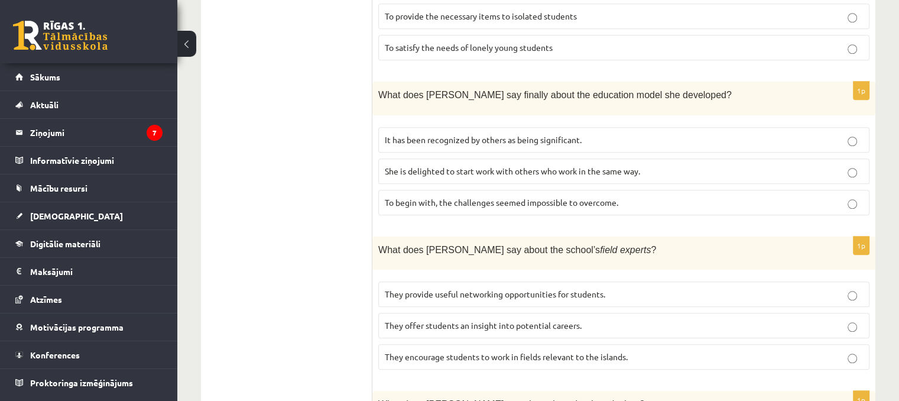
click at [409, 319] on p "They offer students an insight into potential careers." at bounding box center [624, 325] width 478 height 12
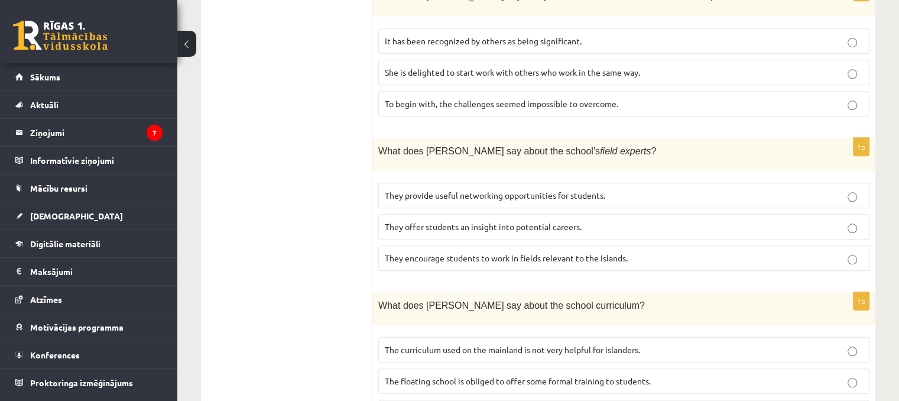
scroll to position [1207, 0]
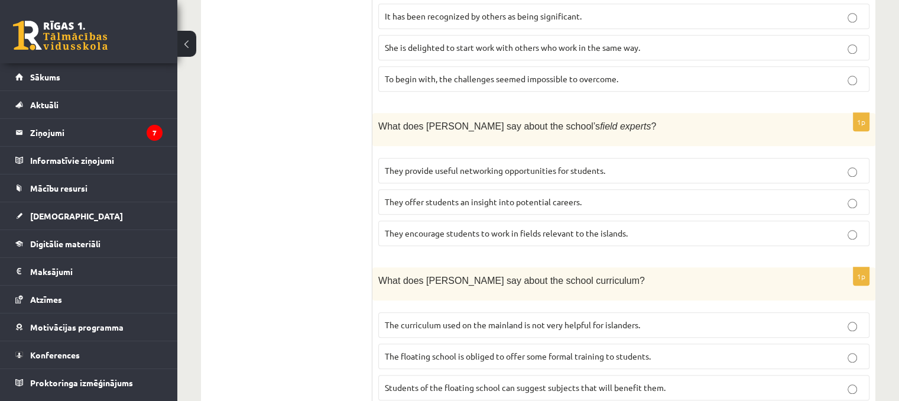
click at [423, 312] on label "The curriculum used on the mainland is not very helpful for islanders." at bounding box center [623, 324] width 491 height 25
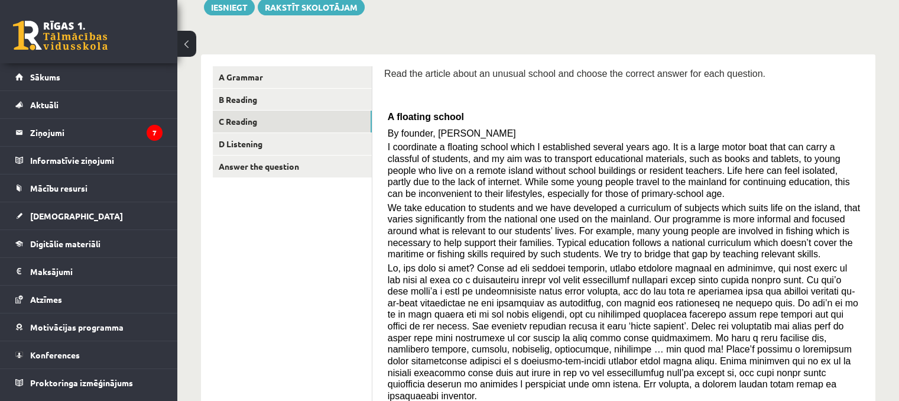
scroll to position [123, 0]
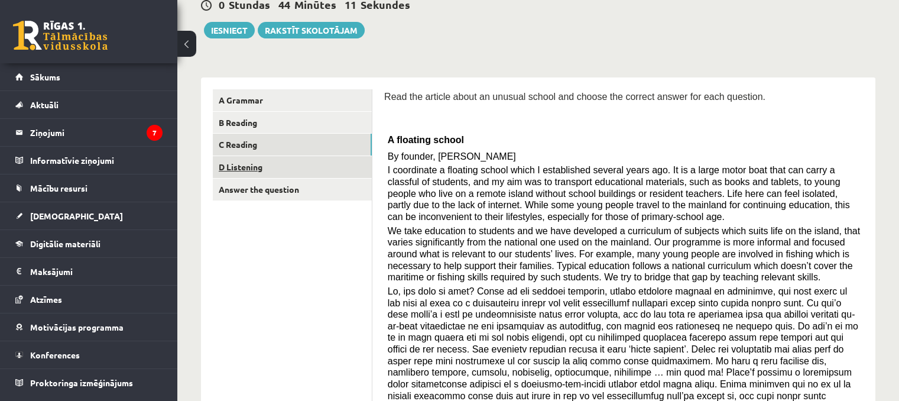
click at [331, 164] on link "D Listening" at bounding box center [292, 167] width 159 height 22
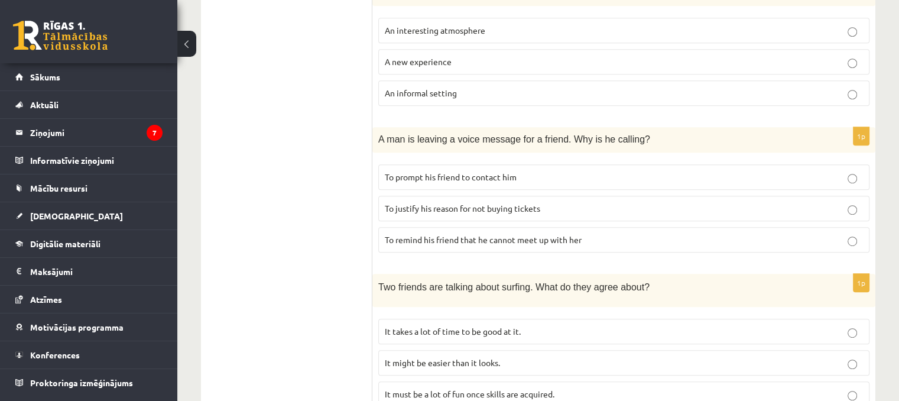
scroll to position [718, 0]
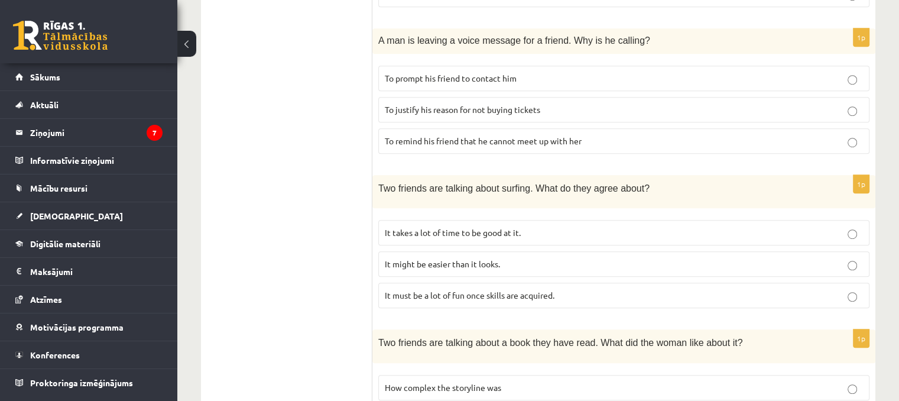
click at [542, 226] on p "It takes a lot of time to be good at it." at bounding box center [624, 232] width 478 height 12
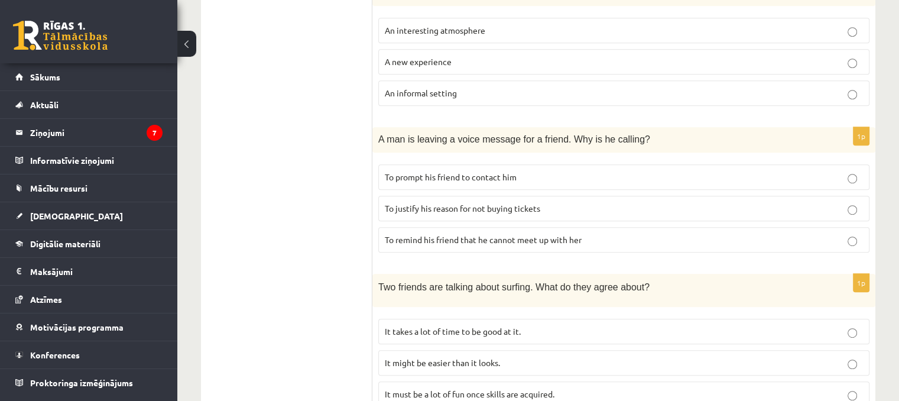
click at [570, 196] on label "To justify his reason for not buying tickets" at bounding box center [623, 208] width 491 height 25
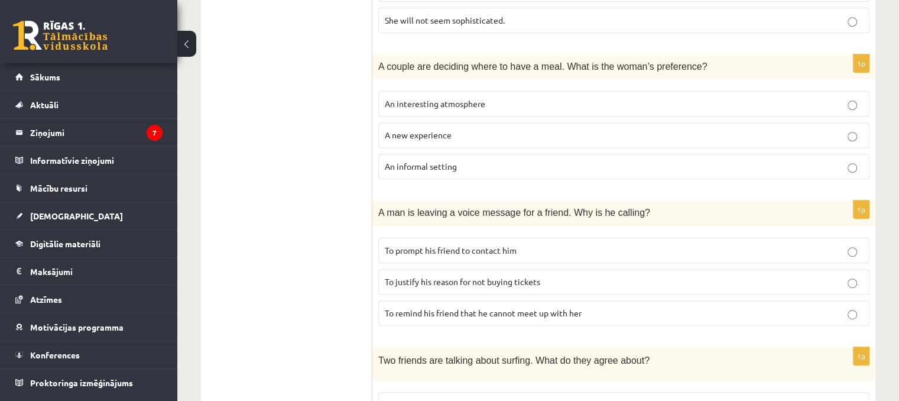
scroll to position [816, 0]
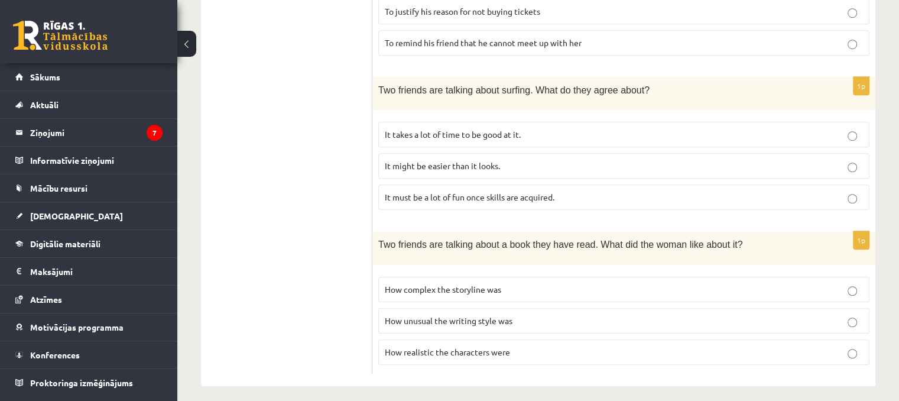
click at [532, 346] on p "How realistic the characters were" at bounding box center [624, 352] width 478 height 12
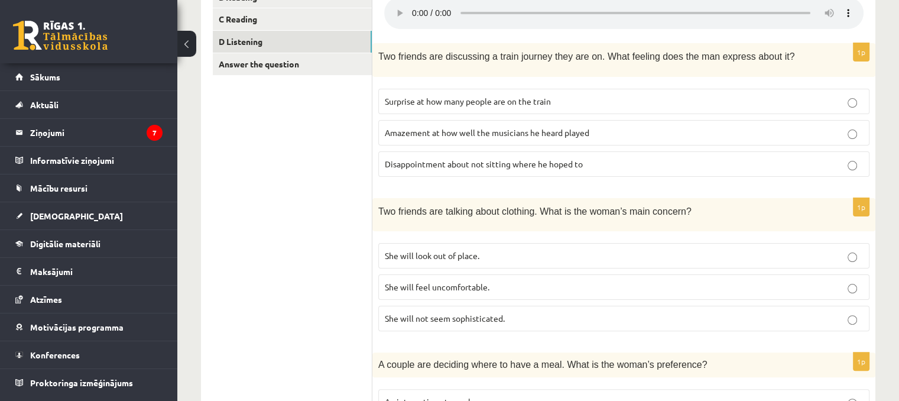
scroll to position [225, 0]
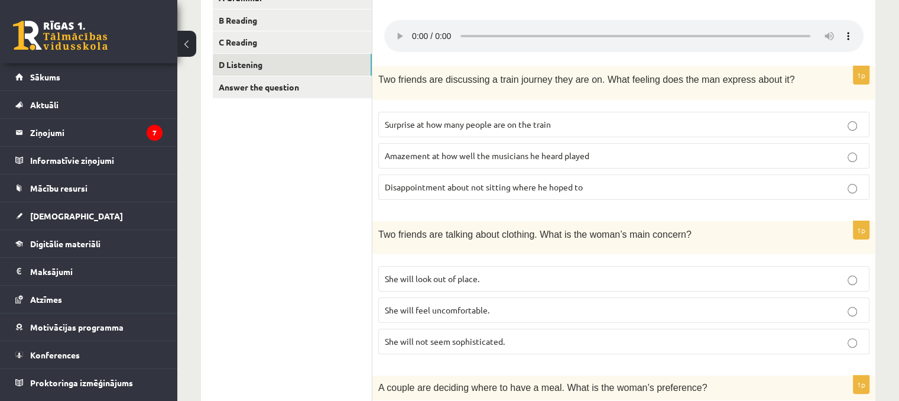
click at [536, 273] on p "She will look out of place." at bounding box center [624, 279] width 478 height 12
click at [555, 118] on p "Surprise at how many people are on the train" at bounding box center [624, 124] width 478 height 12
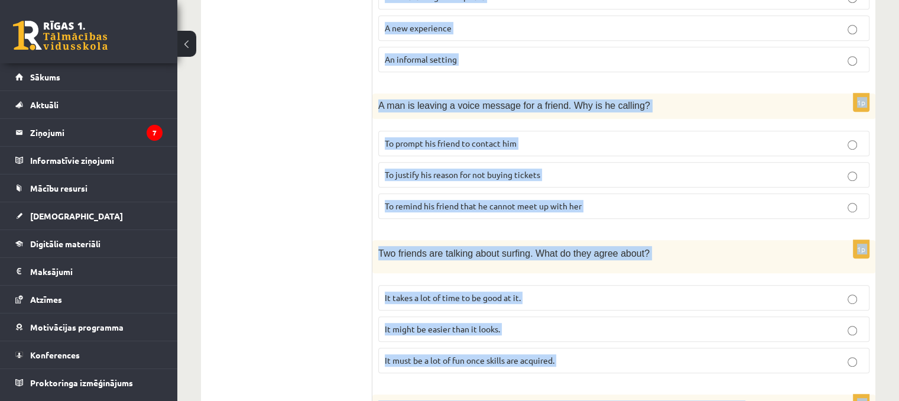
scroll to position [816, 0]
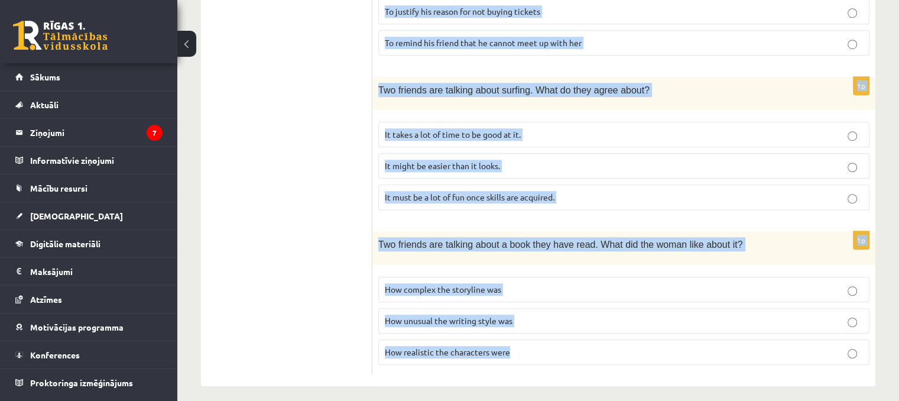
drag, startPoint x: 377, startPoint y: 74, endPoint x: 690, endPoint y: 369, distance: 430.0
copy form "Two friends are discussing a train journey they are on. What feeling does the m…"
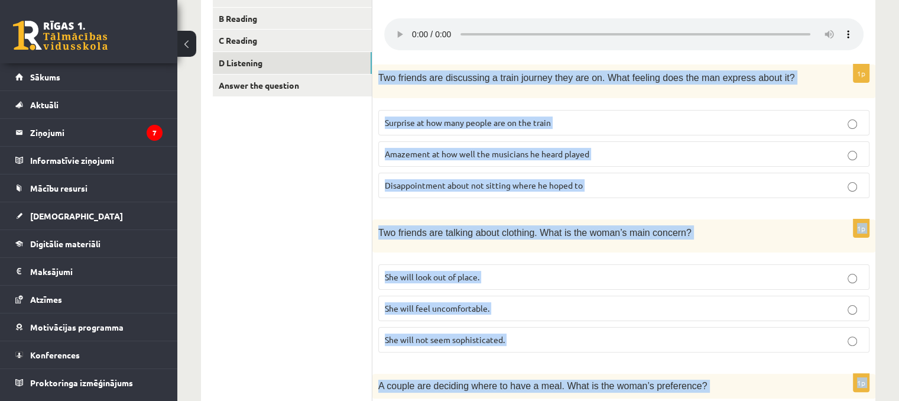
scroll to position [225, 0]
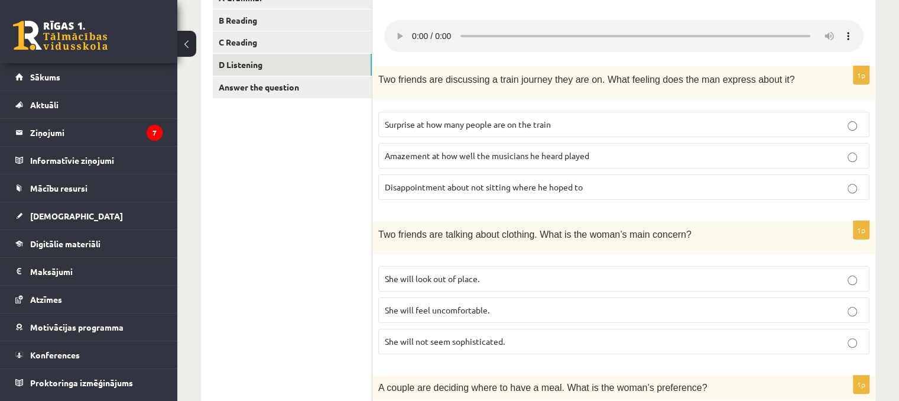
click at [411, 182] on span "Disappointment about not sitting where he hoped to" at bounding box center [484, 187] width 198 height 11
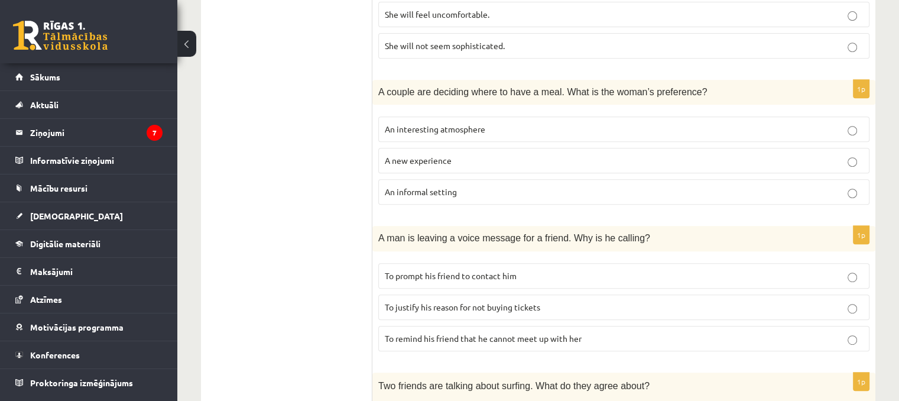
scroll to position [620, 0]
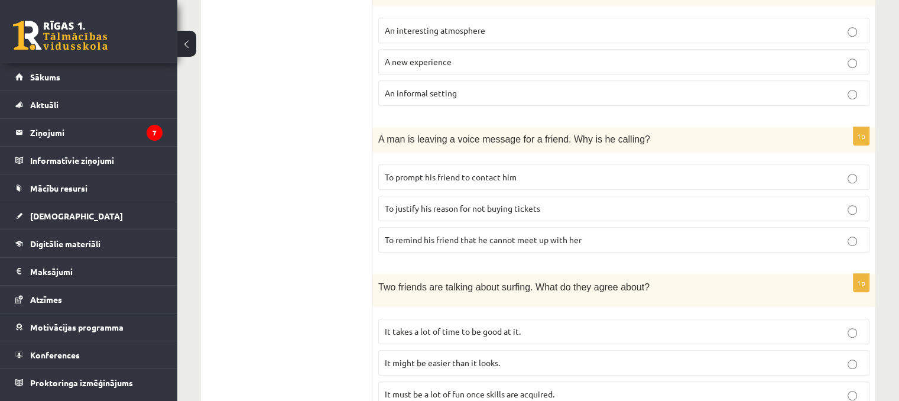
click at [381, 168] on label "To prompt his friend to contact him" at bounding box center [623, 176] width 491 height 25
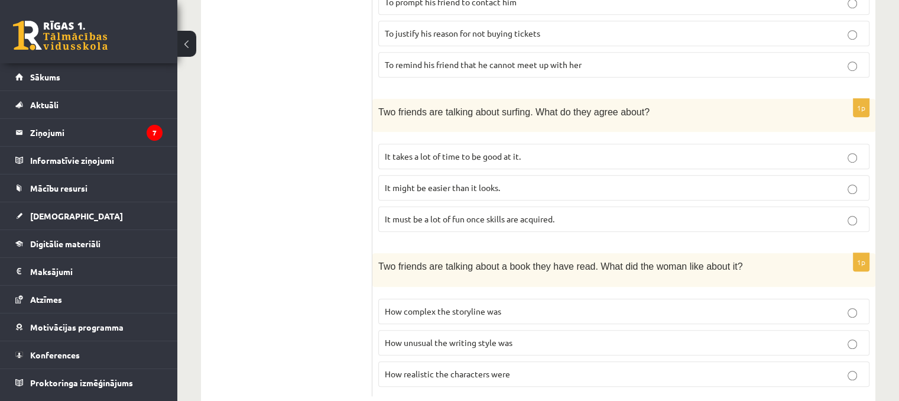
scroll to position [816, 0]
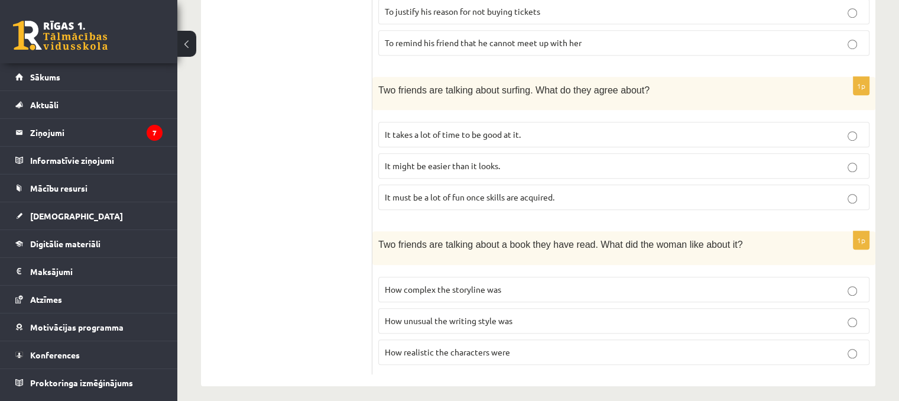
click at [416, 192] on span "It must be a lot of fun once skills are acquired." at bounding box center [470, 197] width 170 height 11
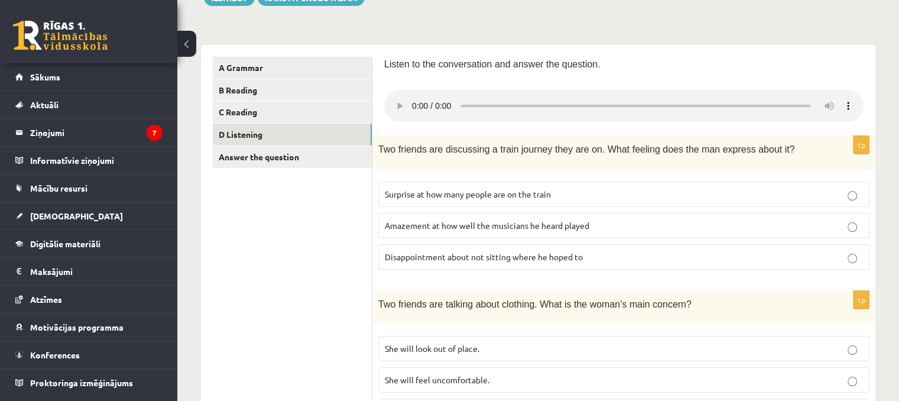
scroll to position [0, 0]
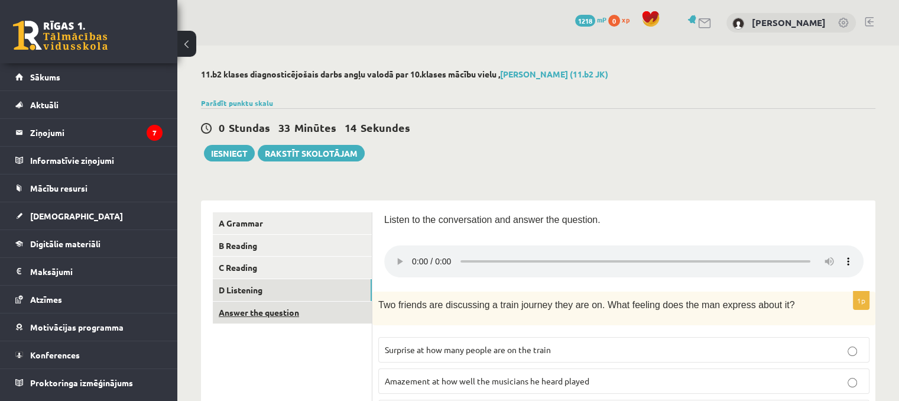
click at [286, 315] on link "Answer the question" at bounding box center [292, 313] width 159 height 22
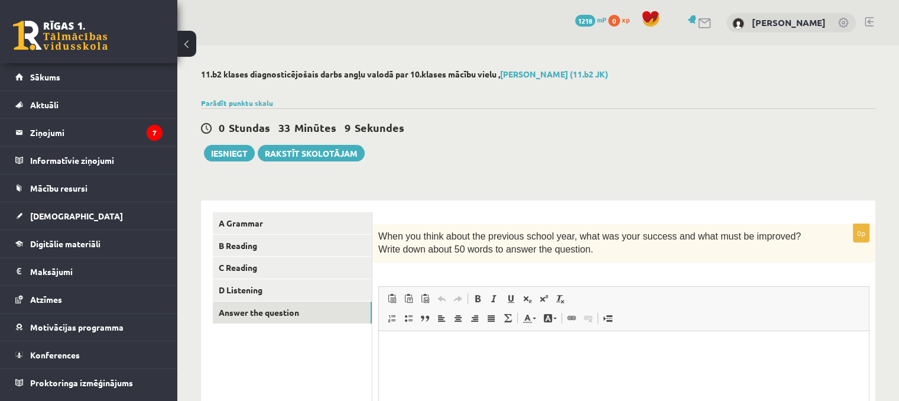
scroll to position [98, 0]
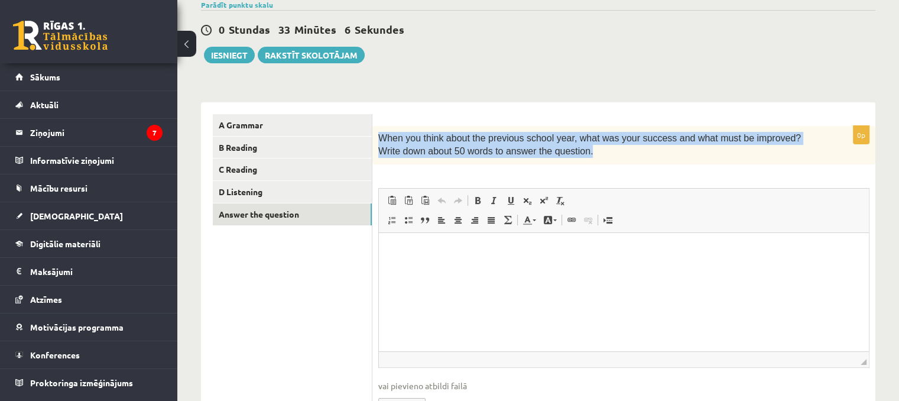
drag, startPoint x: 432, startPoint y: 140, endPoint x: 558, endPoint y: 151, distance: 127.0
click at [558, 151] on p "When you think about the previous school year, what was your success and what m…" at bounding box center [594, 145] width 432 height 27
copy span "When you think about the previous school year, what was your success and what m…"
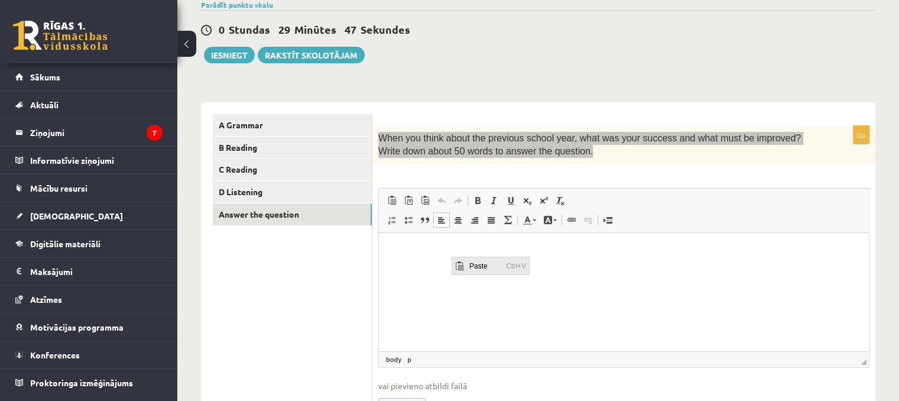
scroll to position [0, 0]
click at [473, 261] on span "Paste" at bounding box center [484, 265] width 37 height 17
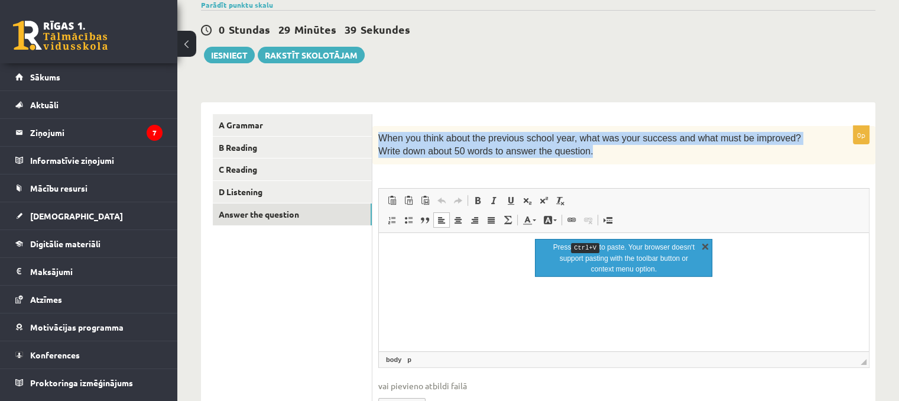
click at [703, 244] on link "X" at bounding box center [705, 246] width 12 height 12
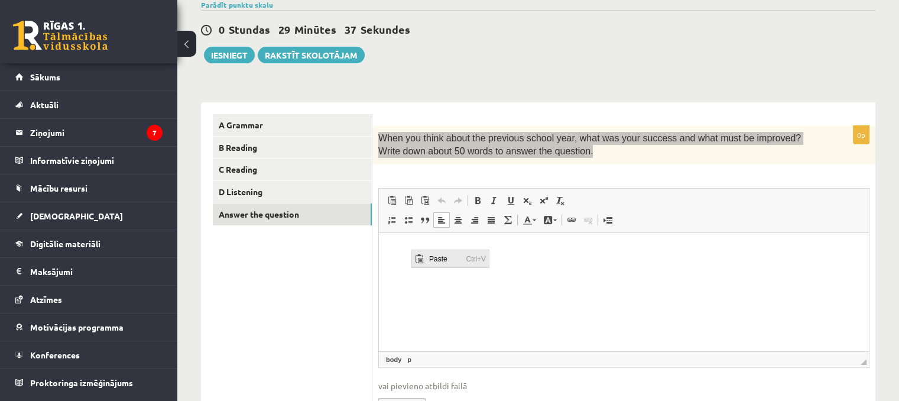
click at [440, 261] on span "Paste" at bounding box center [444, 258] width 37 height 17
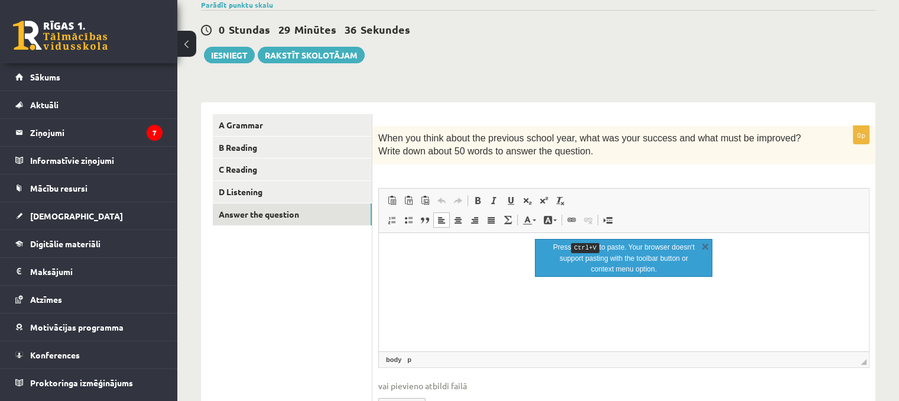
click at [592, 247] on kbd "Ctrl+V" at bounding box center [585, 248] width 28 height 10
click at [453, 252] on p "Editor, wiswyg-editor-user-answer-47024963964700" at bounding box center [624, 250] width 466 height 12
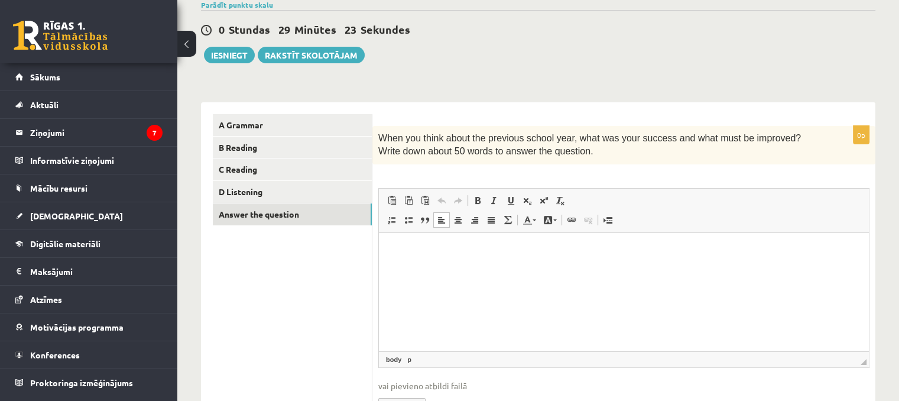
click at [433, 246] on p "Editor, wiswyg-editor-user-answer-47024963964700" at bounding box center [624, 250] width 466 height 12
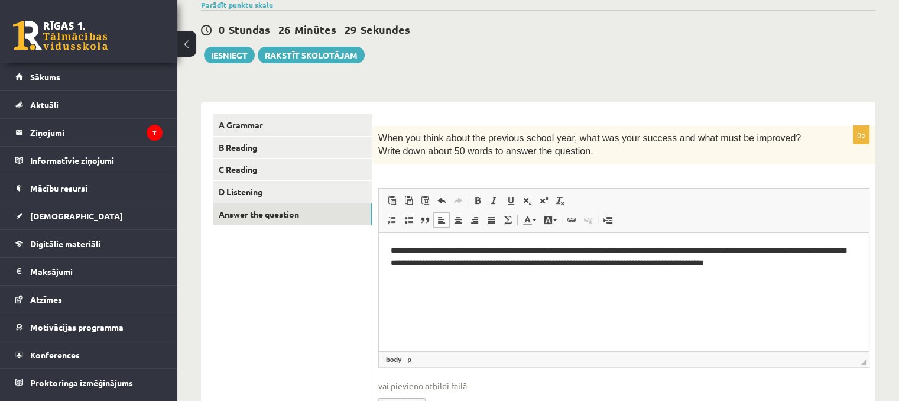
click at [800, 262] on p "**********" at bounding box center [624, 256] width 467 height 25
click at [808, 260] on p "**********" at bounding box center [624, 256] width 467 height 25
click at [844, 263] on p "**********" at bounding box center [624, 256] width 467 height 25
click at [860, 264] on html "**********" at bounding box center [624, 262] width 490 height 60
click at [225, 51] on button "Iesniegt" at bounding box center [229, 55] width 51 height 17
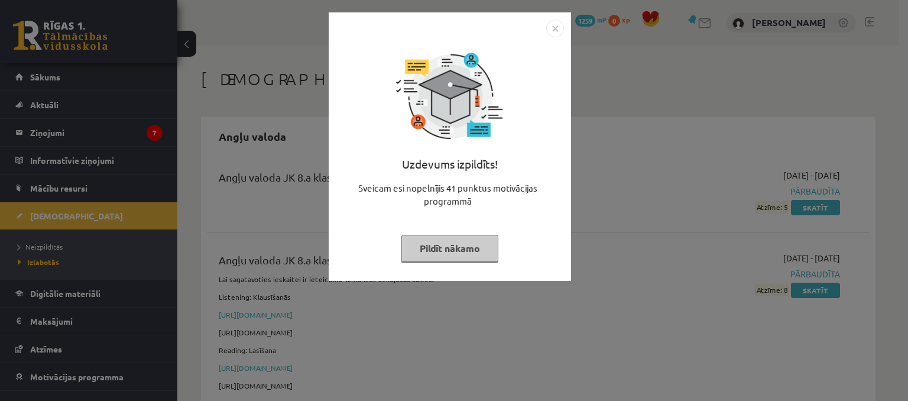
click at [485, 247] on button "Pildīt nākamo" at bounding box center [449, 248] width 97 height 27
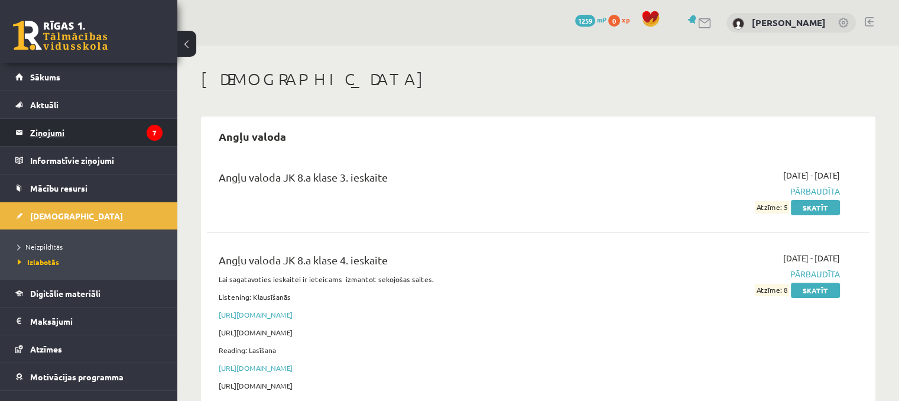
click at [54, 134] on legend "Ziņojumi 7" at bounding box center [96, 132] width 132 height 27
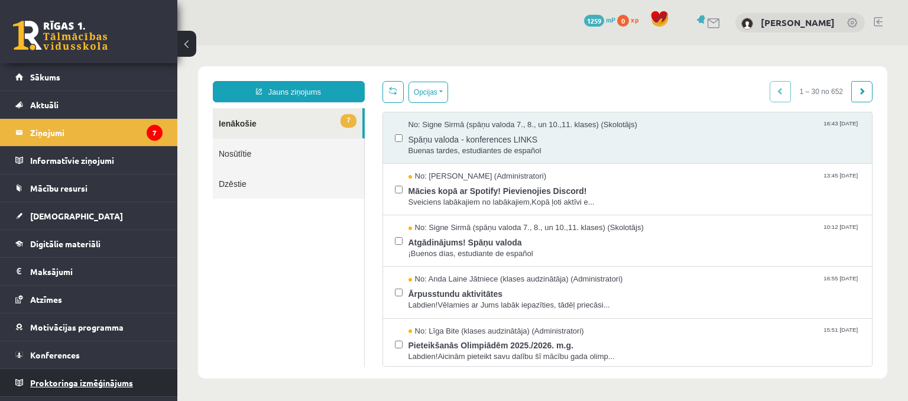
click at [90, 379] on span "Proktoringa izmēģinājums" at bounding box center [81, 382] width 103 height 11
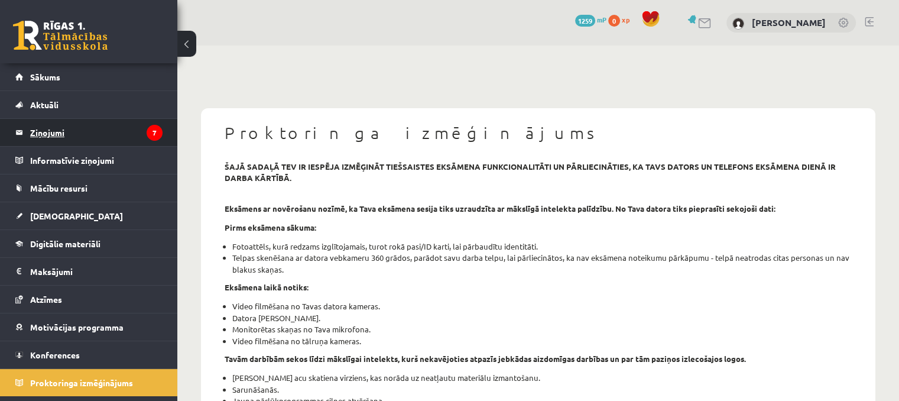
click at [114, 137] on legend "Ziņojumi 7" at bounding box center [96, 132] width 132 height 27
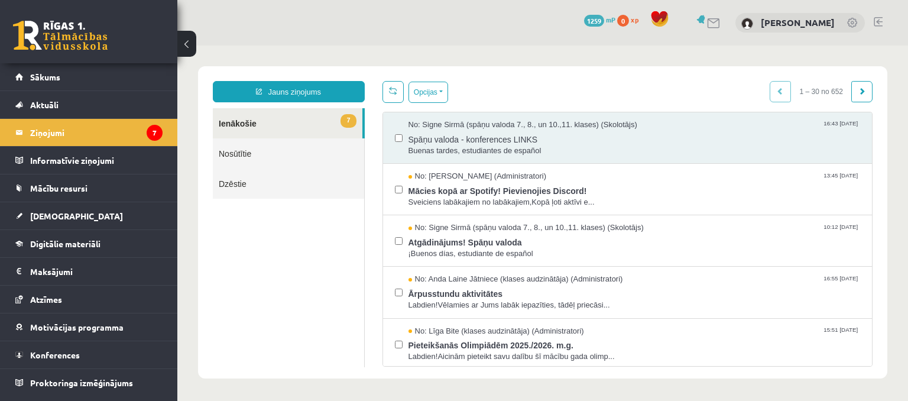
click at [586, 21] on span "1259" at bounding box center [594, 21] width 20 height 12
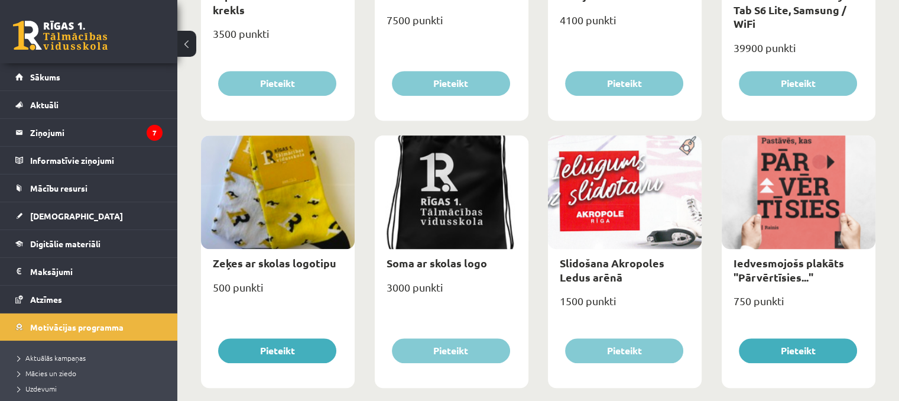
scroll to position [887, 0]
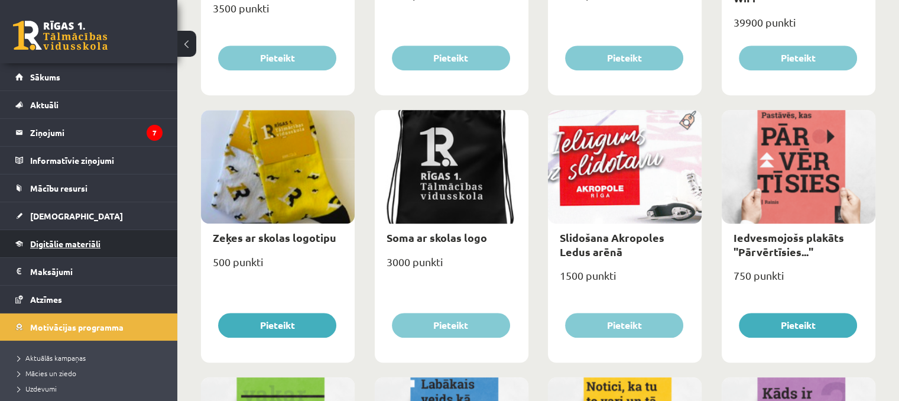
click at [56, 251] on link "Digitālie materiāli" at bounding box center [88, 243] width 147 height 27
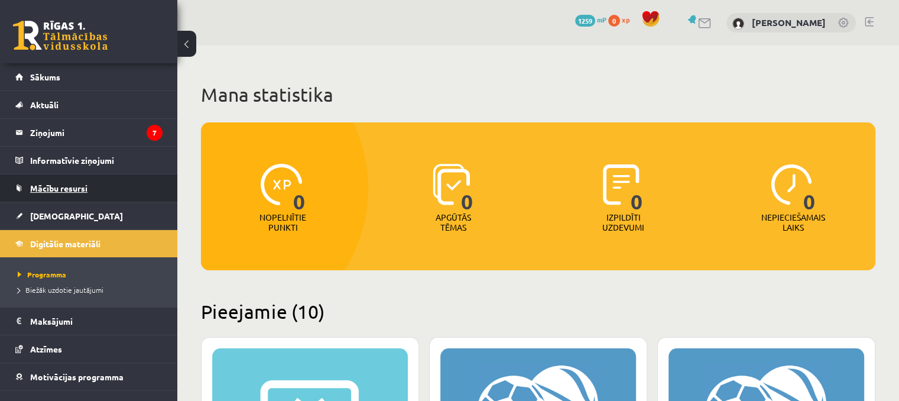
click at [79, 189] on span "Mācību resursi" at bounding box center [58, 188] width 57 height 11
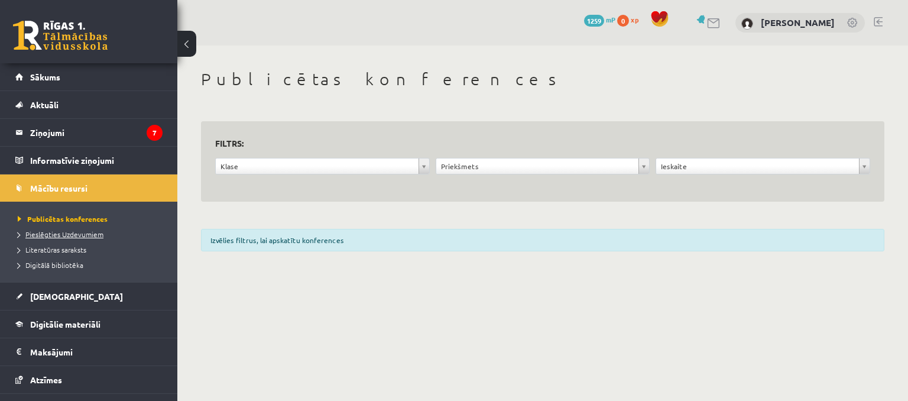
click at [70, 232] on span "Pieslēgties Uzdevumiem" at bounding box center [61, 233] width 86 height 9
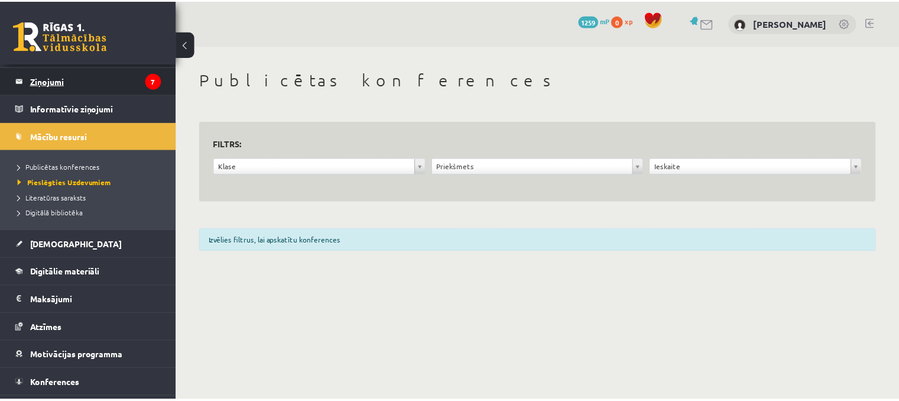
scroll to position [74, 0]
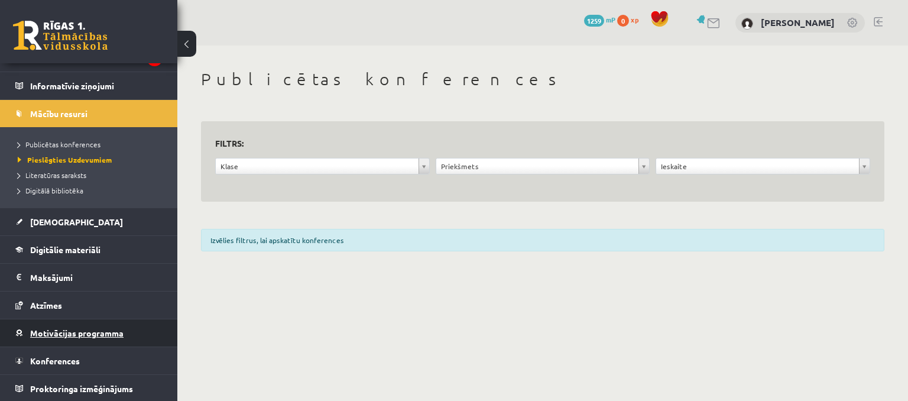
click at [88, 334] on span "Motivācijas programma" at bounding box center [76, 333] width 93 height 11
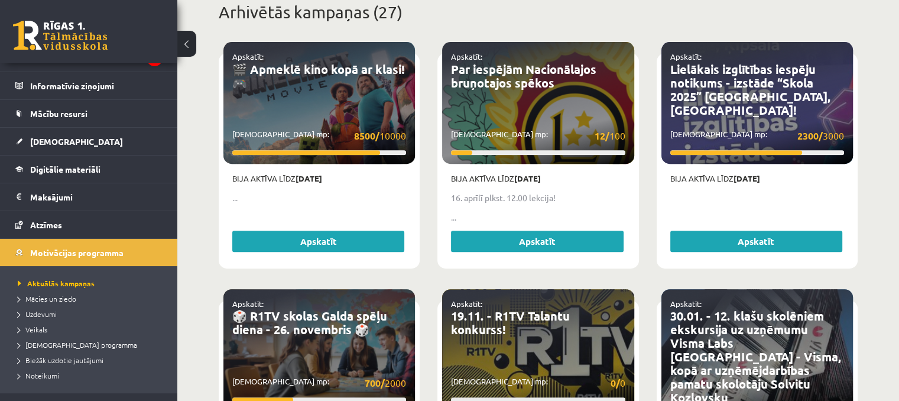
scroll to position [492, 0]
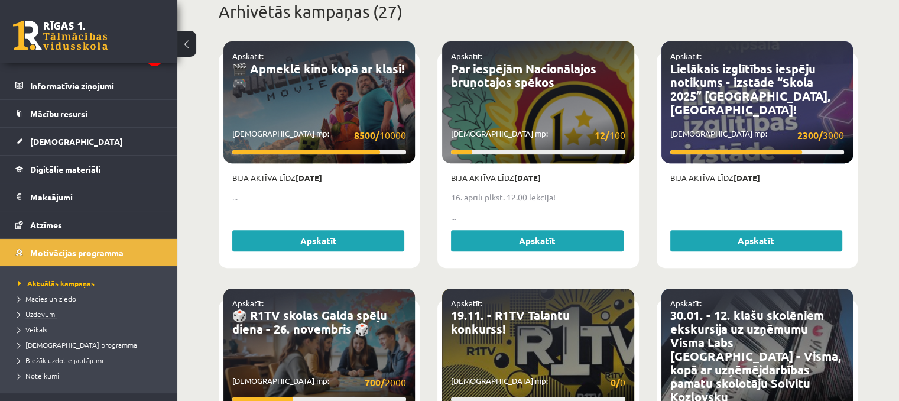
click at [31, 315] on span "Uzdevumi" at bounding box center [37, 313] width 39 height 9
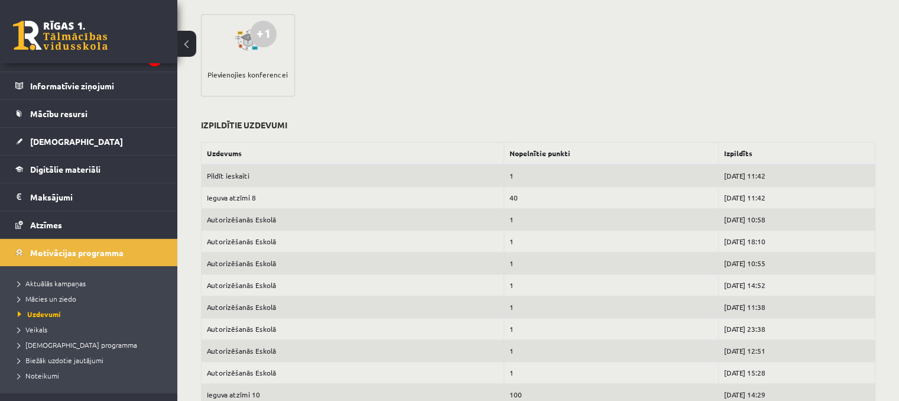
click at [40, 37] on link at bounding box center [60, 36] width 95 height 30
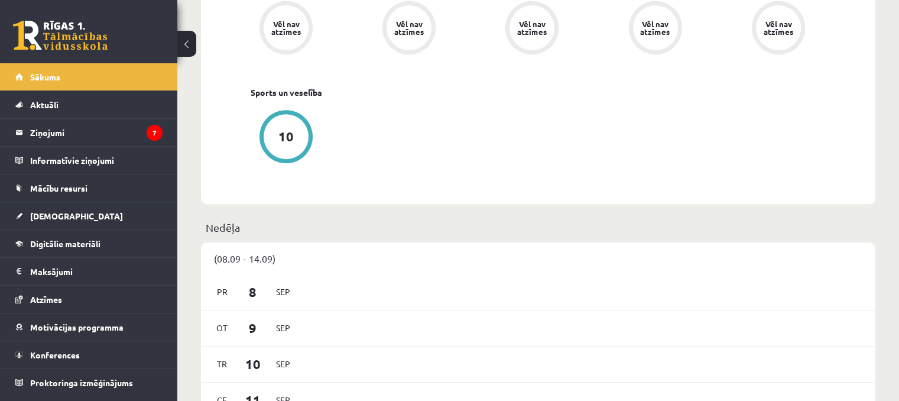
scroll to position [425, 0]
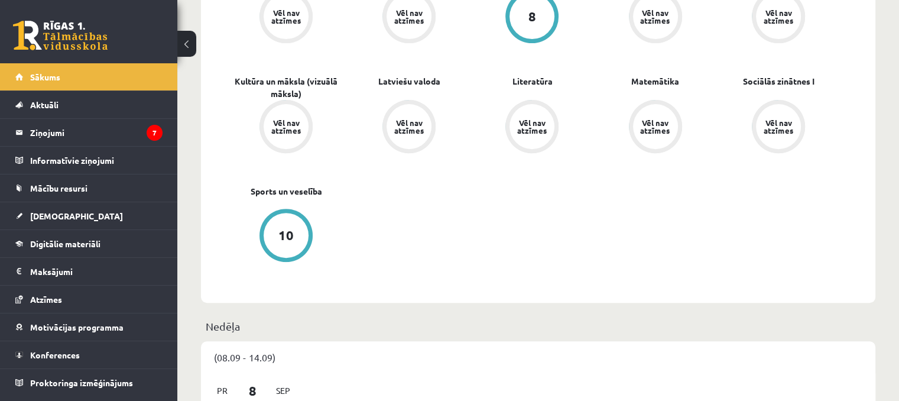
click at [286, 237] on div "10" at bounding box center [285, 235] width 15 height 13
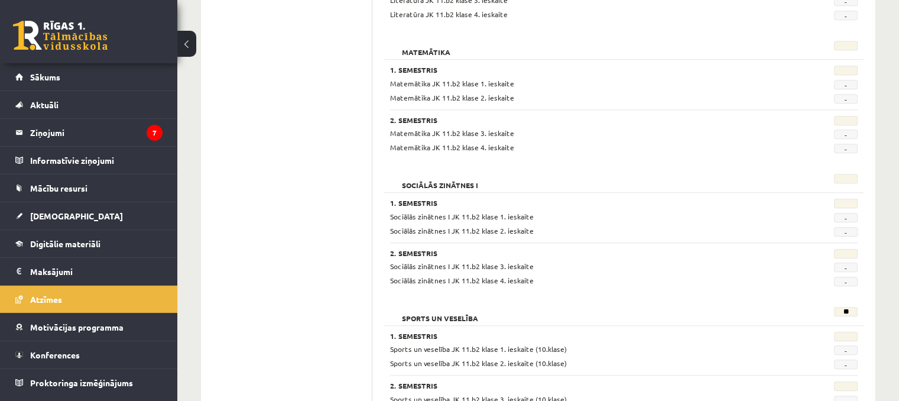
scroll to position [1149, 0]
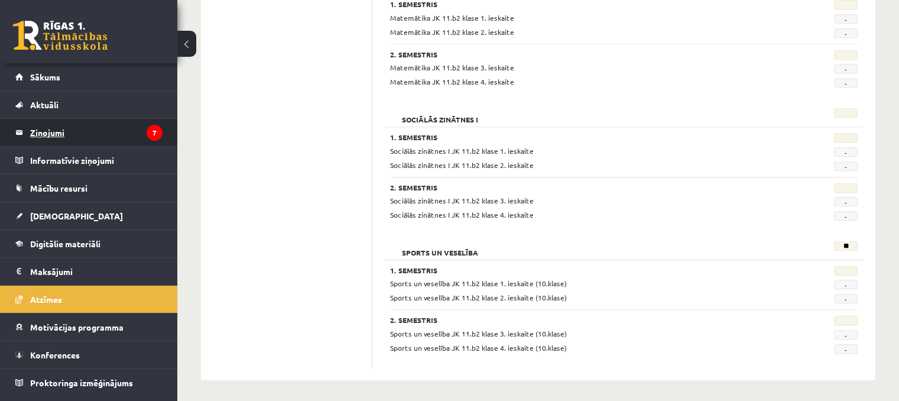
click at [121, 141] on legend "Ziņojumi 7" at bounding box center [96, 132] width 132 height 27
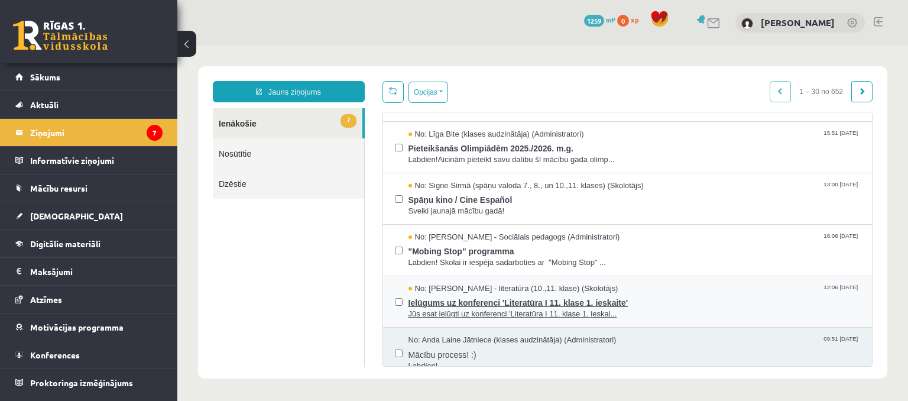
click at [565, 310] on span "Jūs esat ielūgti uz konferenci 'Literatūra I 11. klase 1. ieskai..." at bounding box center [635, 314] width 452 height 11
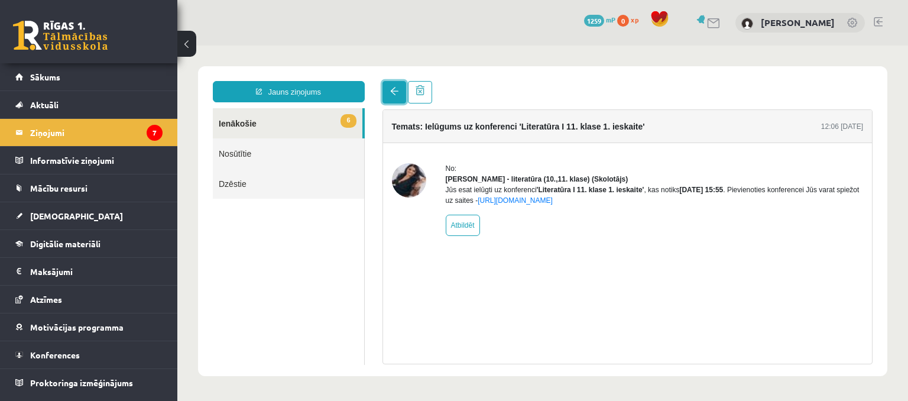
click at [387, 93] on link at bounding box center [395, 92] width 24 height 22
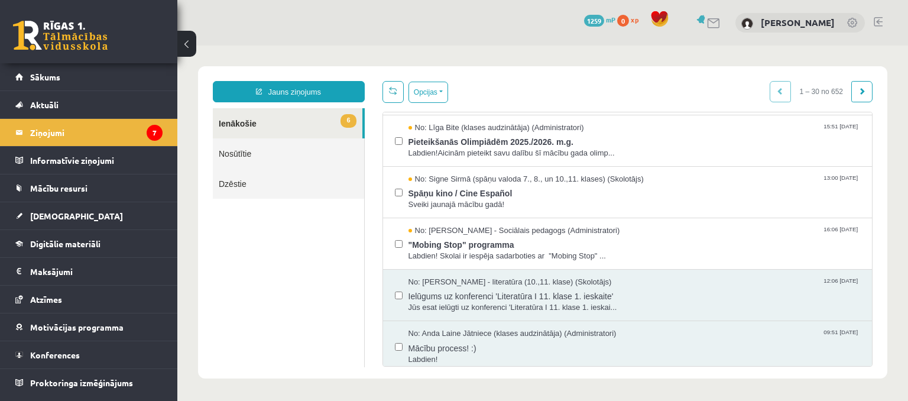
scroll to position [197, 0]
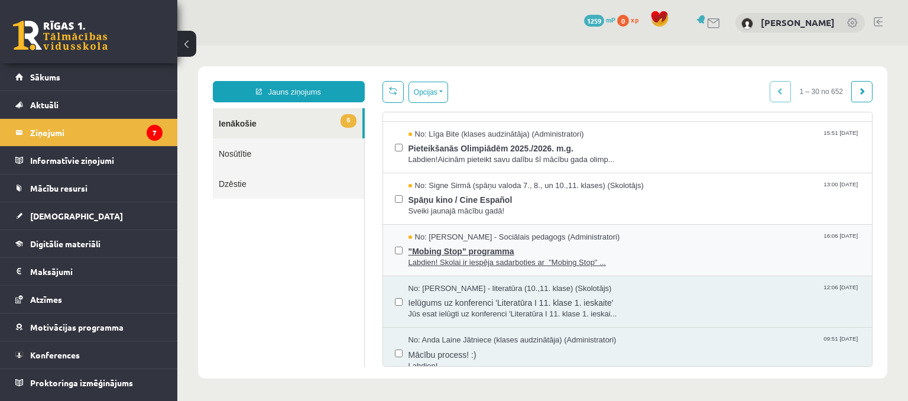
click at [468, 251] on span ""Mobing Stop" programma" at bounding box center [635, 249] width 452 height 15
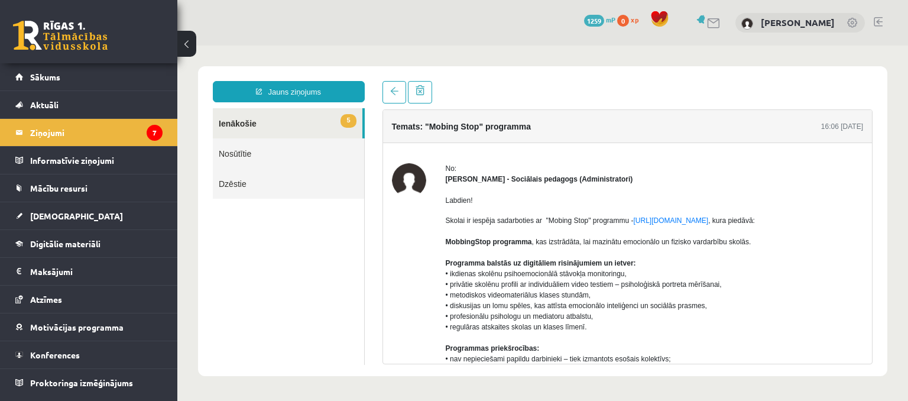
scroll to position [0, 0]
click at [393, 95] on span at bounding box center [394, 91] width 8 height 8
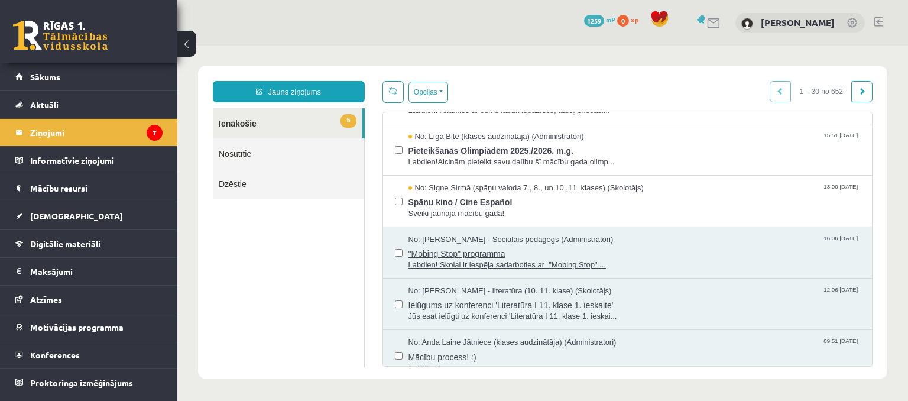
scroll to position [197, 0]
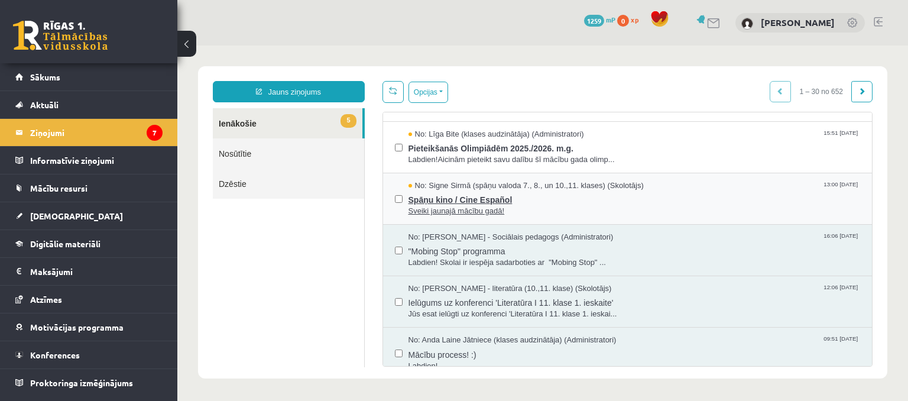
click at [512, 199] on span "Spāņu kino / Cine Español" at bounding box center [635, 198] width 452 height 15
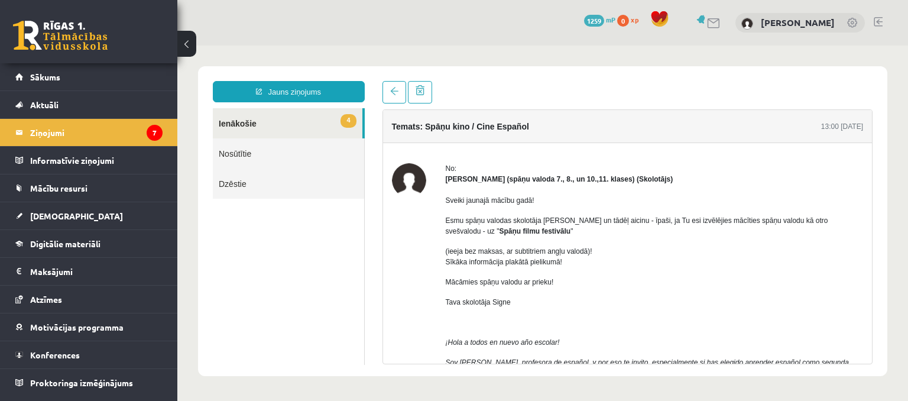
scroll to position [0, 0]
click at [394, 99] on link at bounding box center [395, 92] width 24 height 22
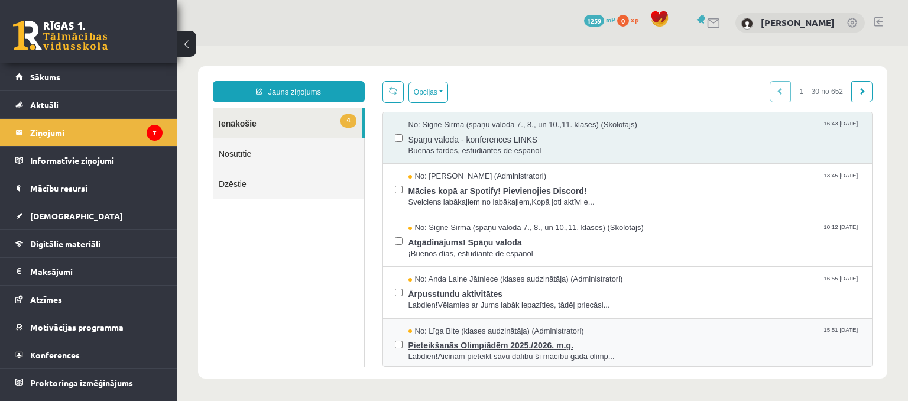
click at [528, 354] on span "Labdien!Aicinām pieteikt savu dalību šī mācību gada olimp..." at bounding box center [635, 356] width 452 height 11
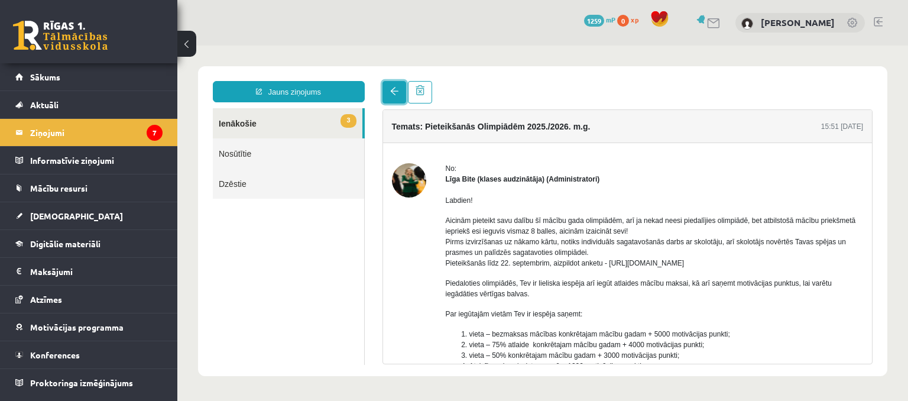
click at [395, 98] on link at bounding box center [395, 92] width 24 height 22
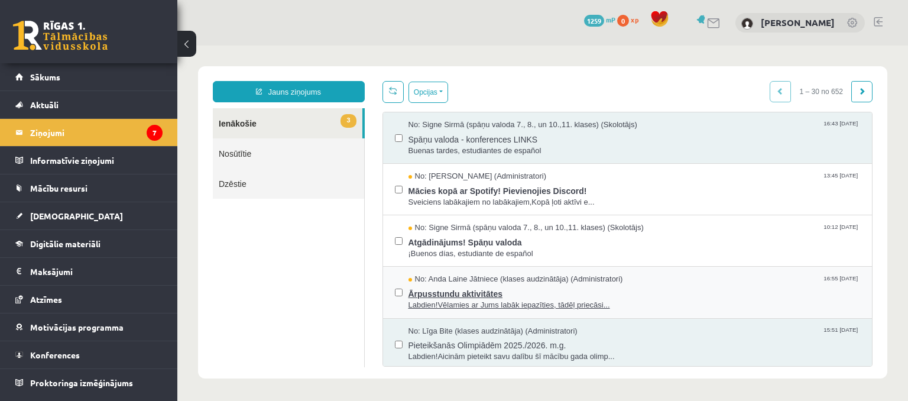
click at [570, 292] on span "Ārpusstundu aktivitātes" at bounding box center [635, 292] width 452 height 15
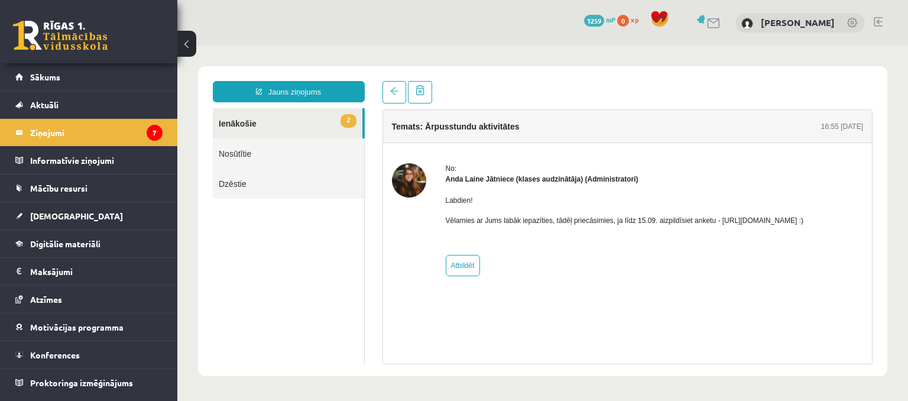
drag, startPoint x: 725, startPoint y: 223, endPoint x: 841, endPoint y: 219, distance: 115.4
click at [804, 219] on p "Vēlamies ar Jums labāk iepazīties, tādēļ priecāsimies, ja līdz 15.09. aizpildīs…" at bounding box center [625, 220] width 358 height 11
copy p "https://forms.gle/mVxkUEapGFxHM7hU7"
click at [81, 40] on link at bounding box center [60, 36] width 95 height 30
